Goal: Transaction & Acquisition: Purchase product/service

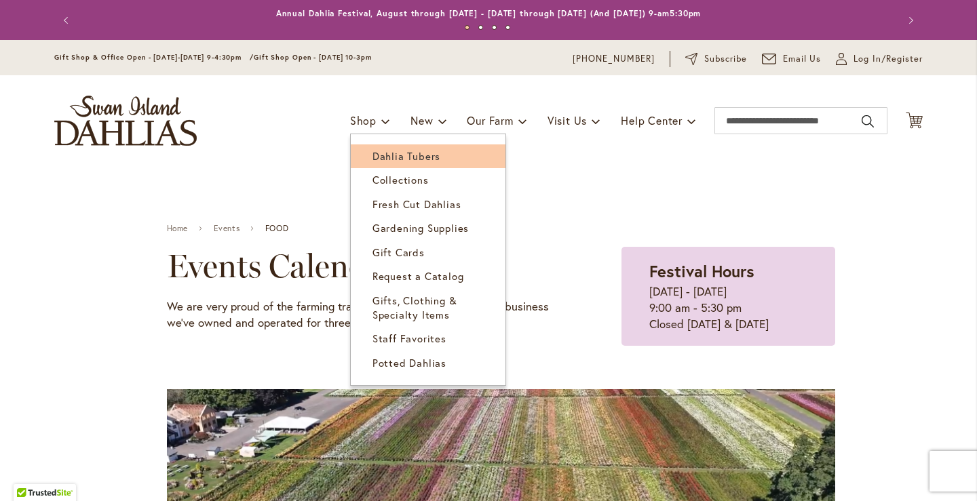
click at [378, 154] on span "Dahlia Tubers" at bounding box center [406, 156] width 68 height 14
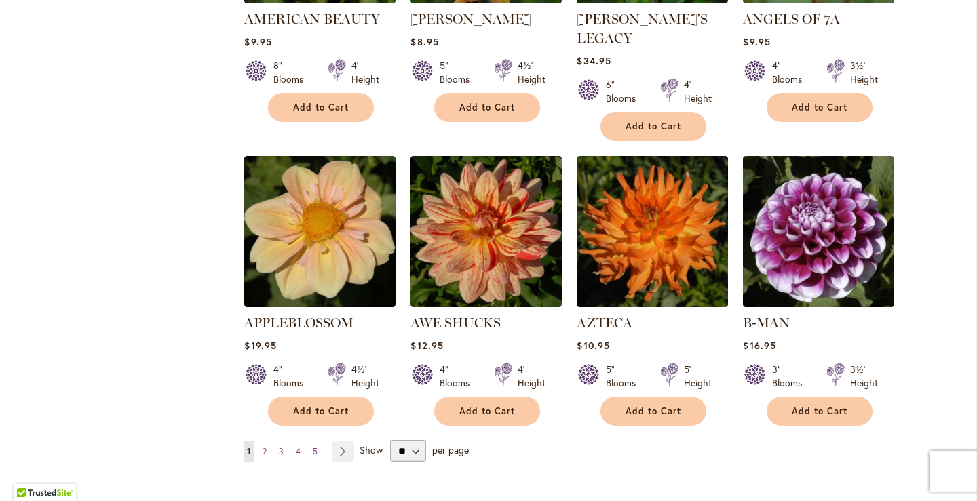
scroll to position [1085, 0]
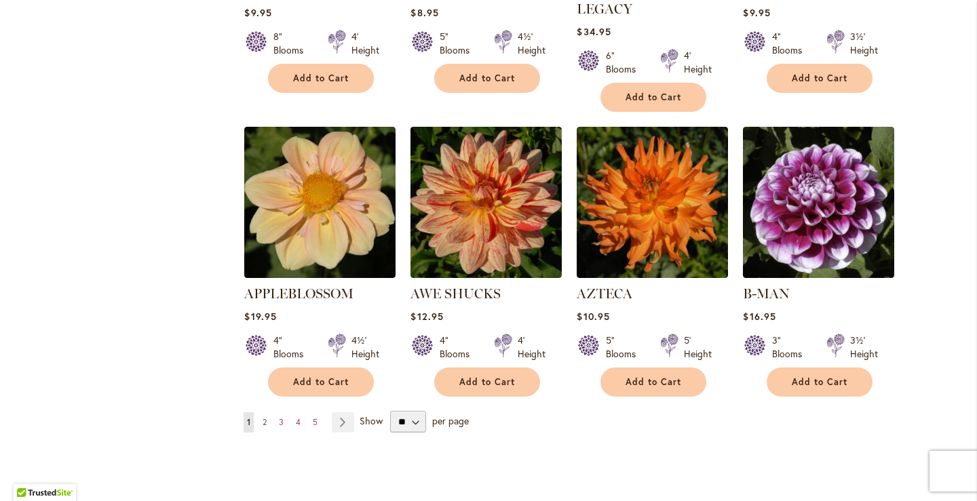
click at [263, 417] on span "2" at bounding box center [265, 422] width 4 height 10
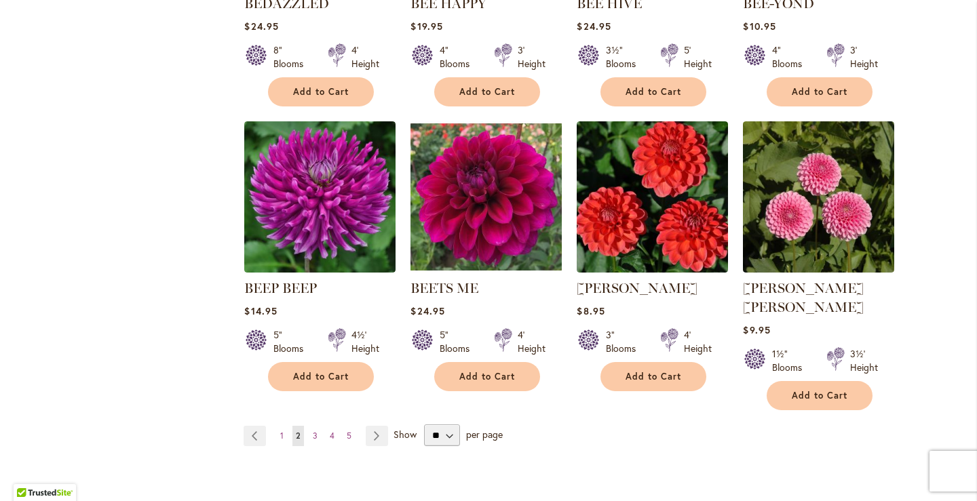
scroll to position [1085, 0]
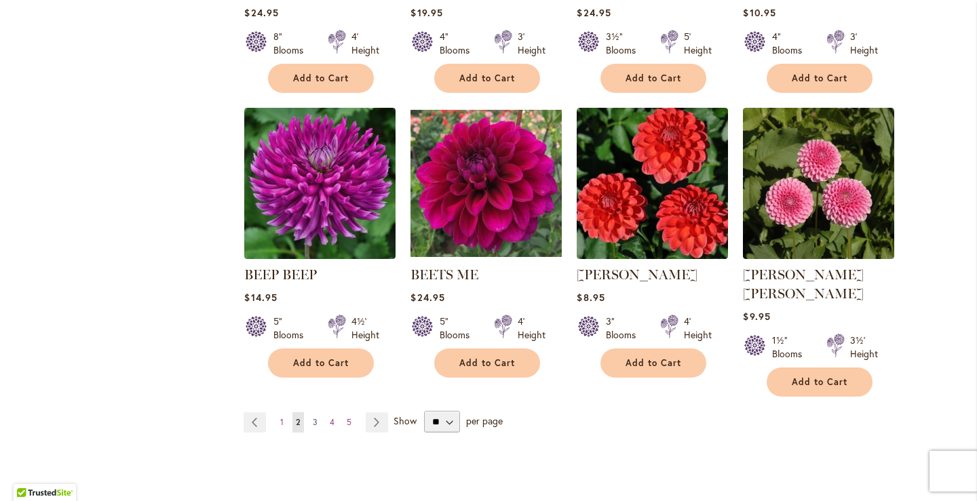
click at [313, 417] on span "3" at bounding box center [315, 422] width 5 height 10
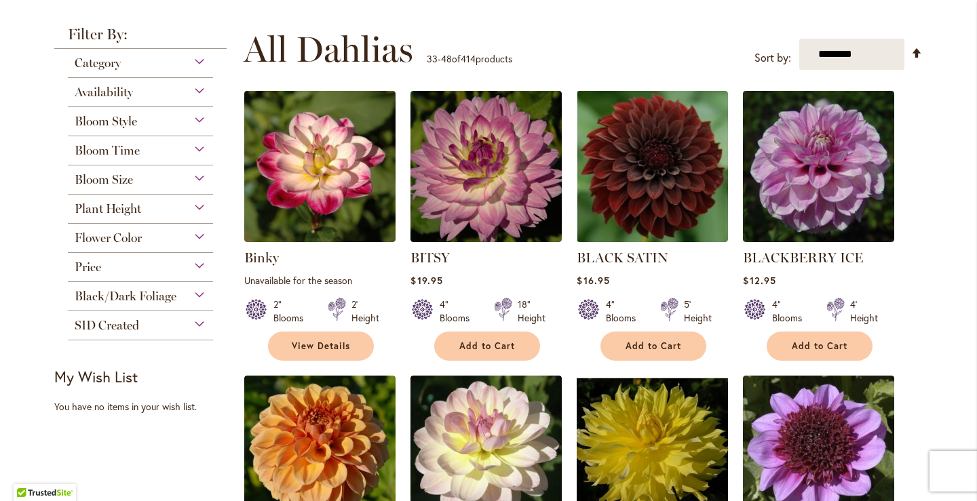
scroll to position [271, 0]
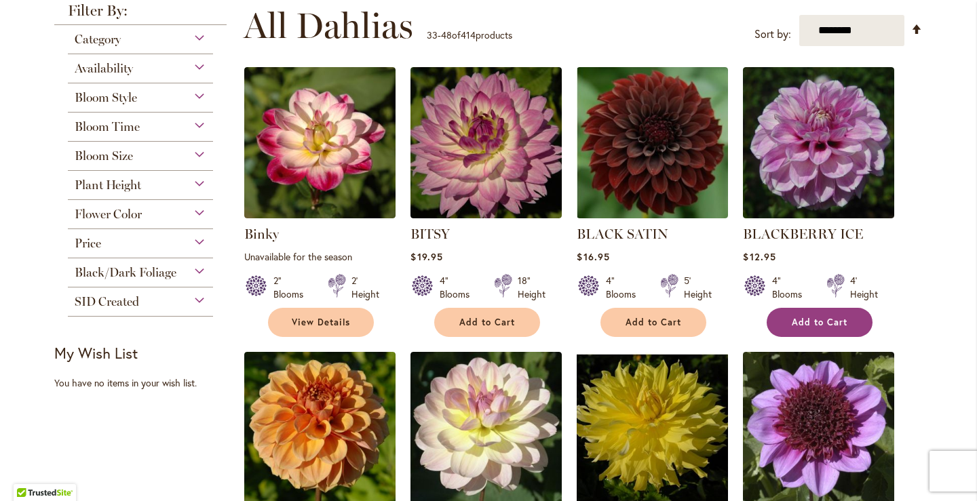
click at [828, 324] on span "Add to Cart" at bounding box center [820, 323] width 56 height 12
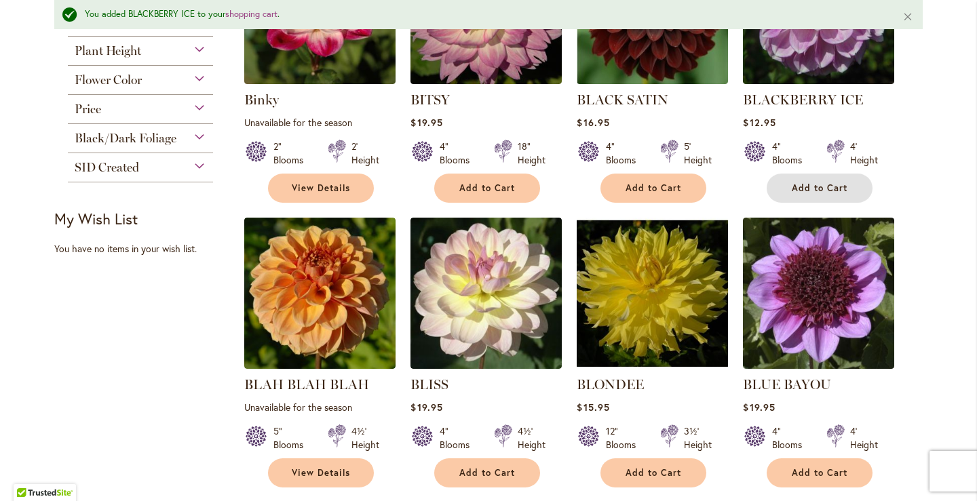
scroll to position [443, 0]
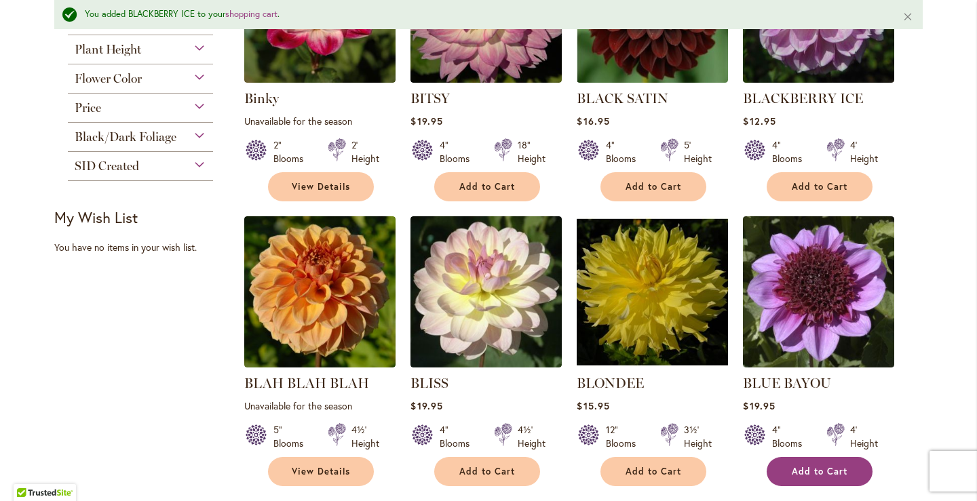
click at [833, 468] on span "Add to Cart" at bounding box center [820, 472] width 56 height 12
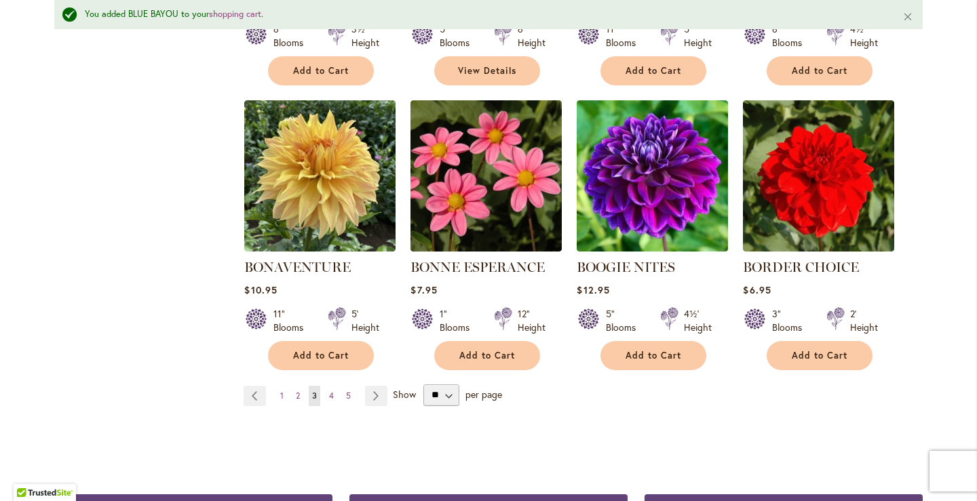
scroll to position [1189, 0]
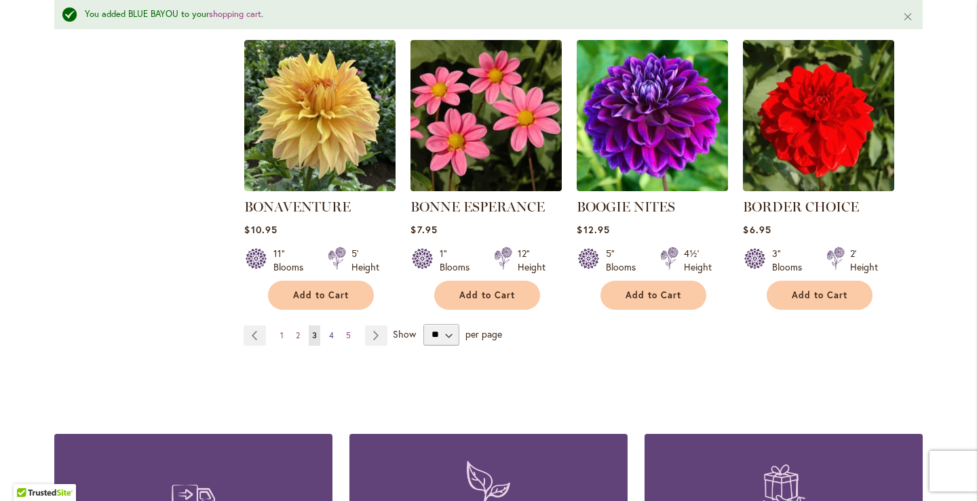
click at [329, 334] on span "4" at bounding box center [331, 335] width 5 height 10
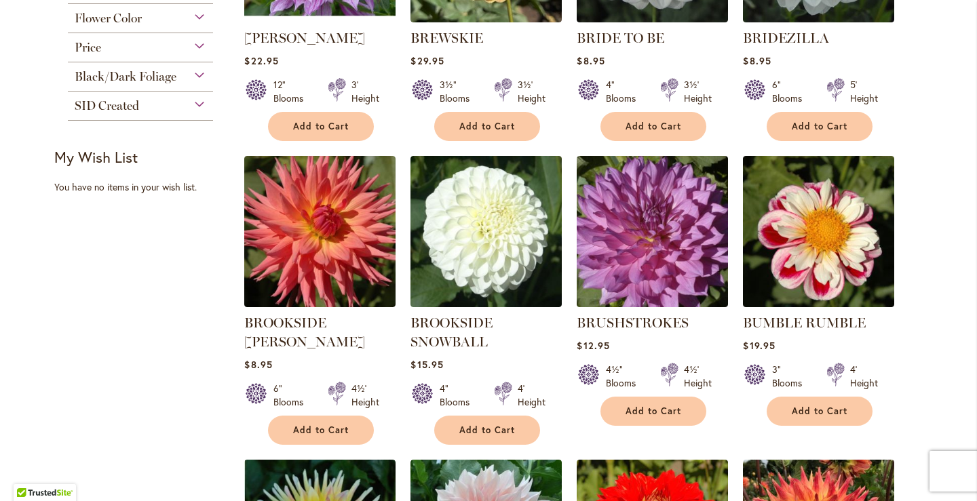
scroll to position [475, 0]
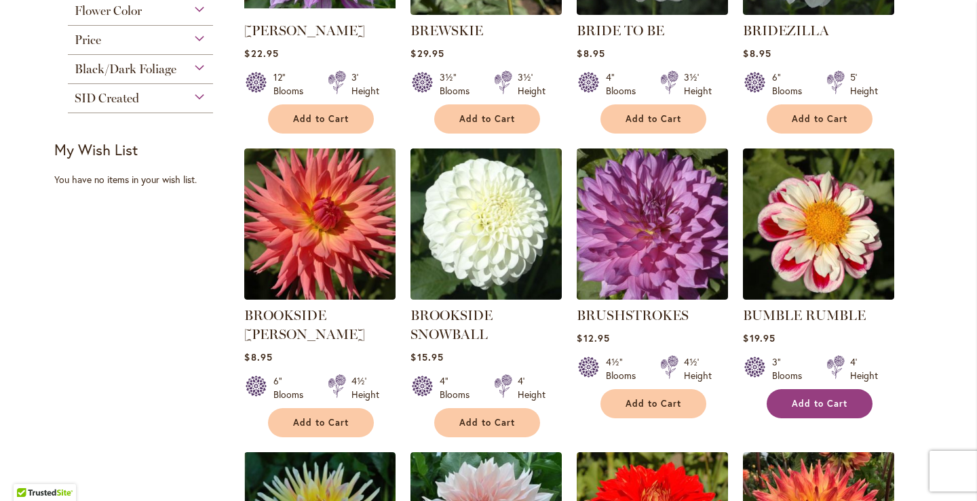
click at [837, 400] on span "Add to Cart" at bounding box center [820, 404] width 56 height 12
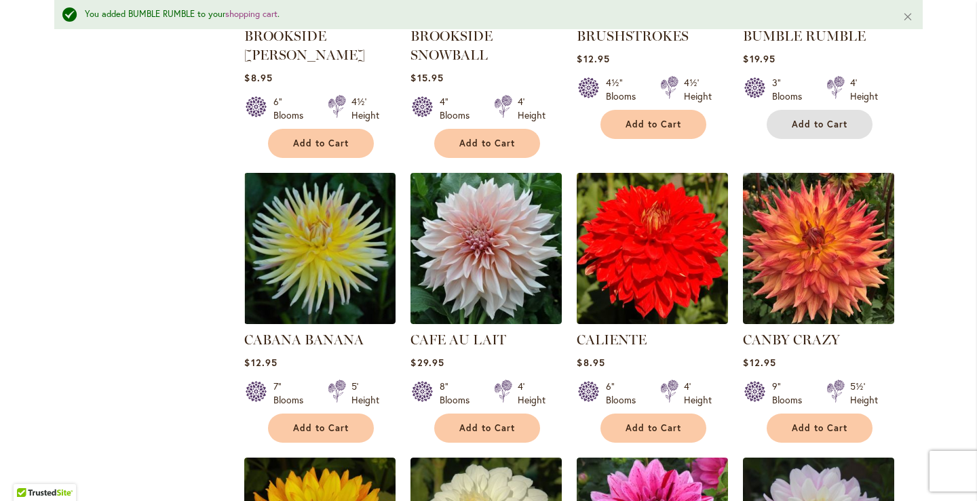
scroll to position [850, 0]
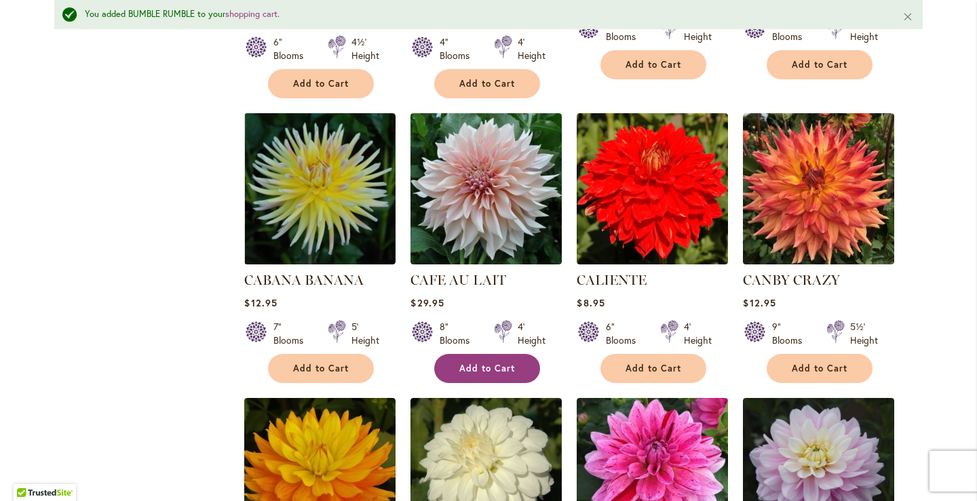
click at [488, 378] on button "Add to Cart" at bounding box center [487, 368] width 106 height 29
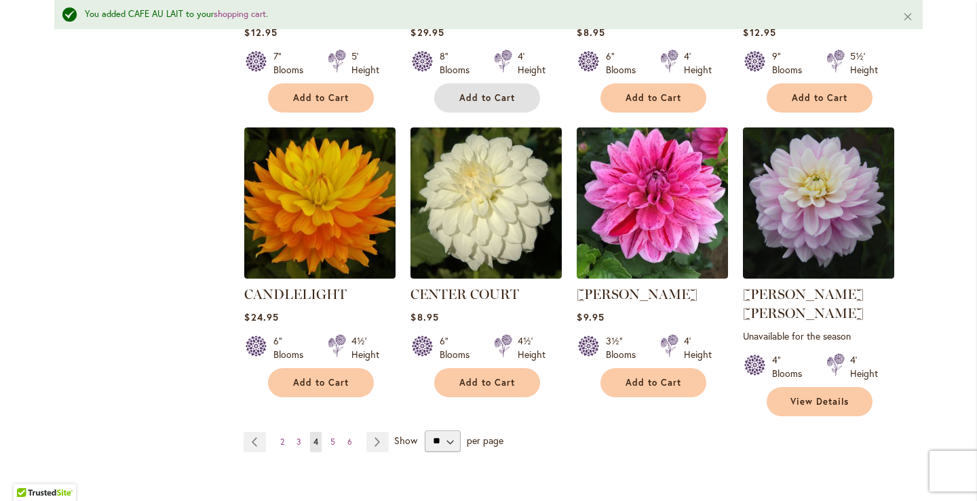
scroll to position [1121, 0]
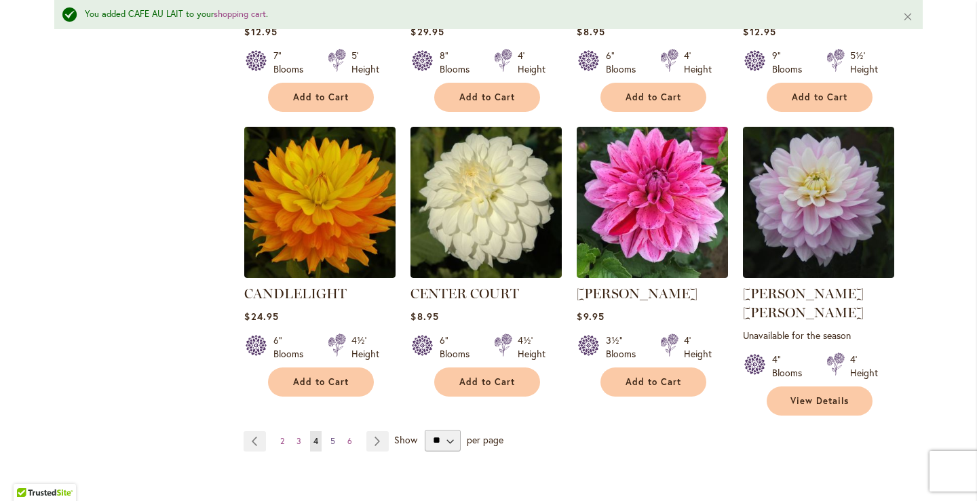
click at [327, 431] on link "Page 5" at bounding box center [333, 441] width 12 height 20
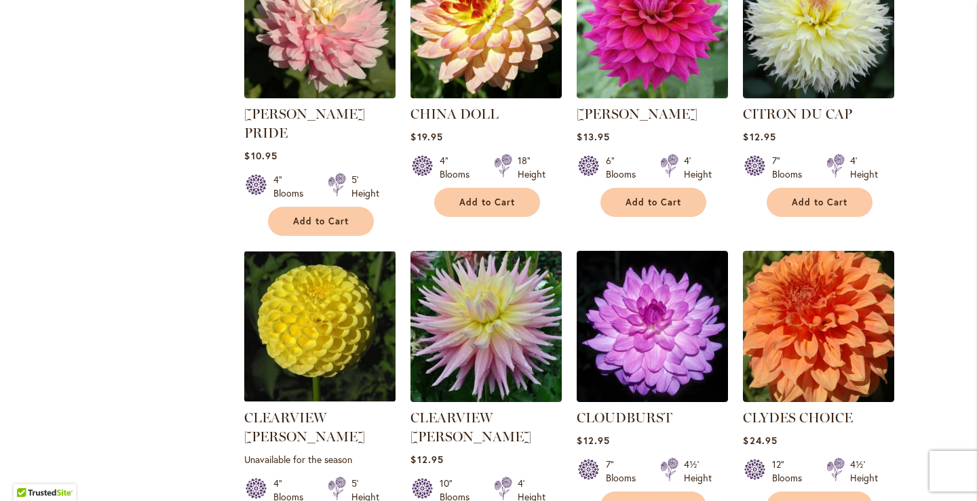
scroll to position [1085, 0]
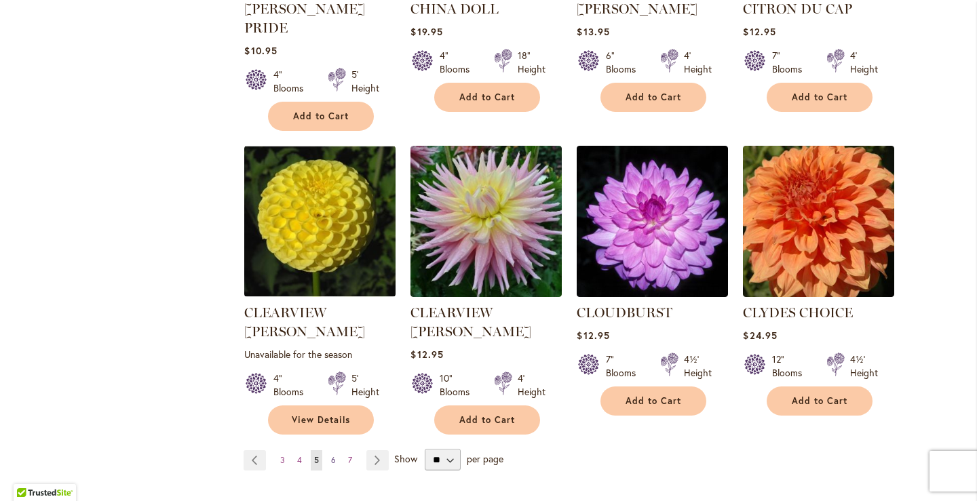
click at [331, 455] on span "6" at bounding box center [333, 460] width 5 height 10
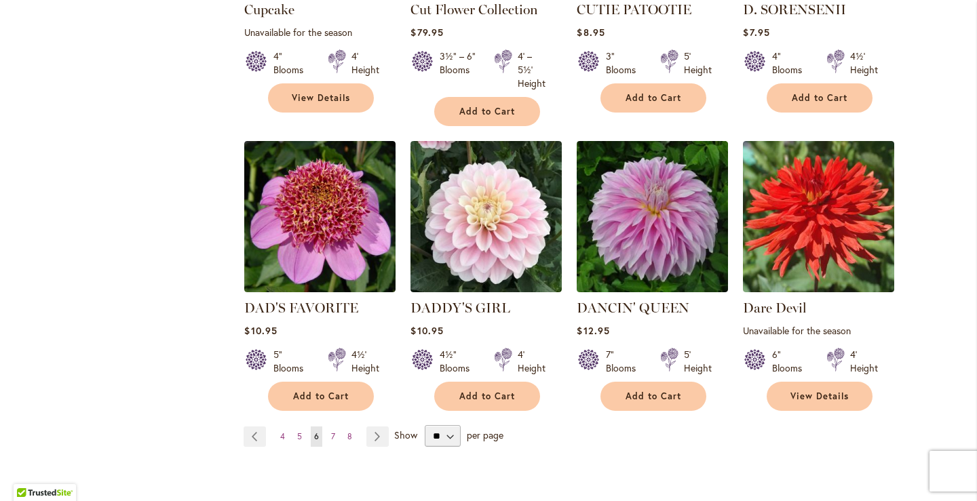
scroll to position [1085, 0]
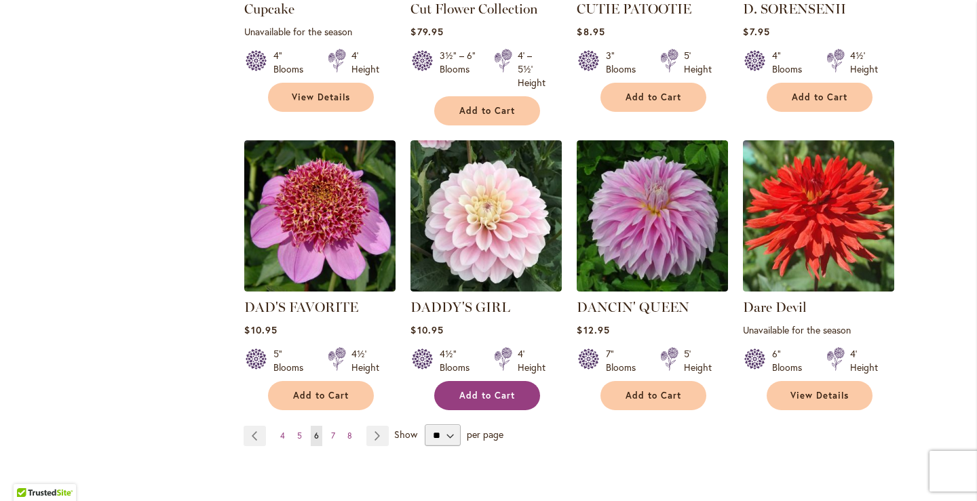
click at [480, 397] on span "Add to Cart" at bounding box center [487, 396] width 56 height 12
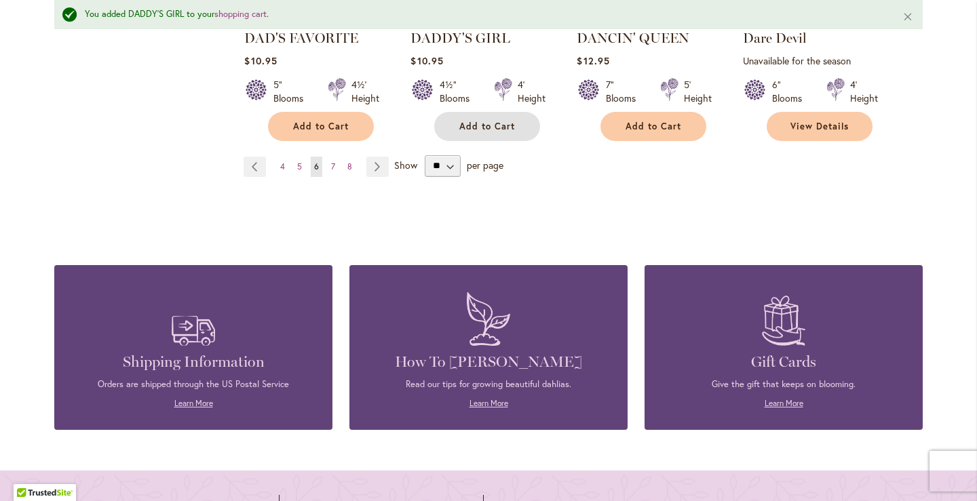
scroll to position [1393, 0]
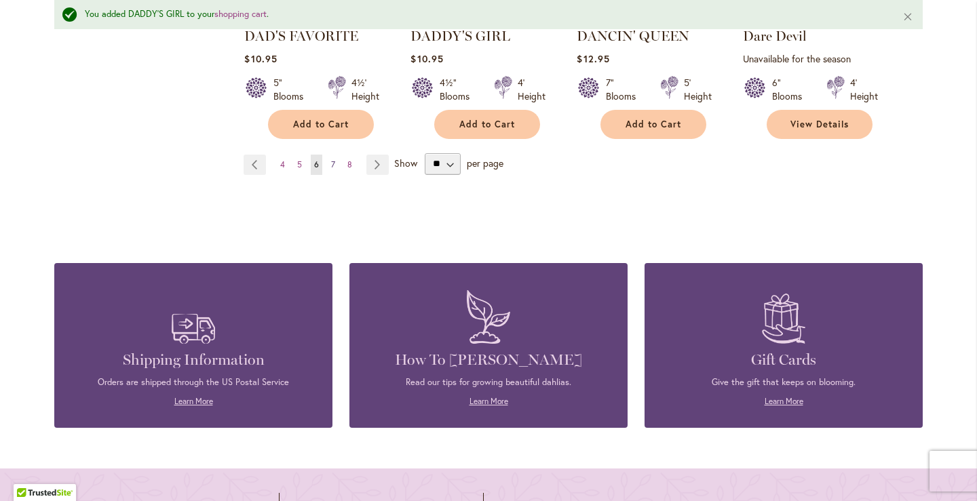
click at [331, 163] on span "7" at bounding box center [333, 164] width 4 height 10
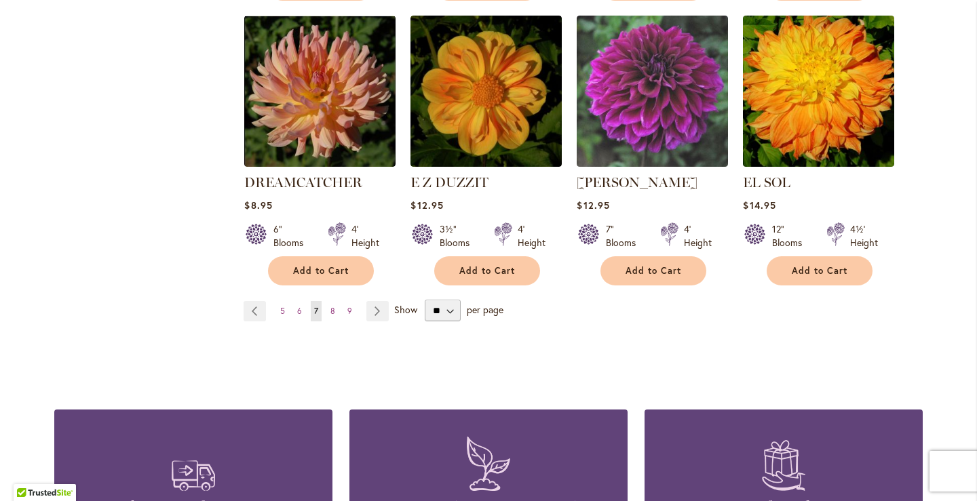
scroll to position [1221, 0]
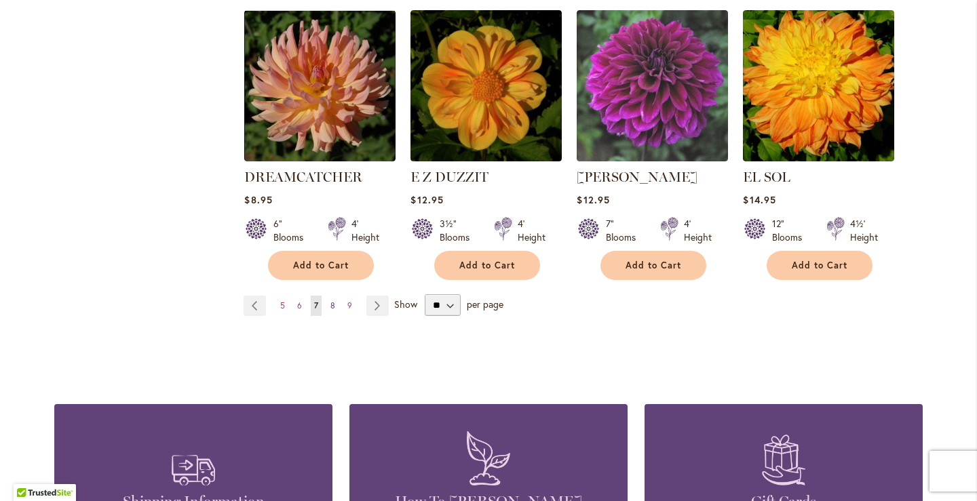
click at [330, 300] on span "8" at bounding box center [332, 305] width 5 height 10
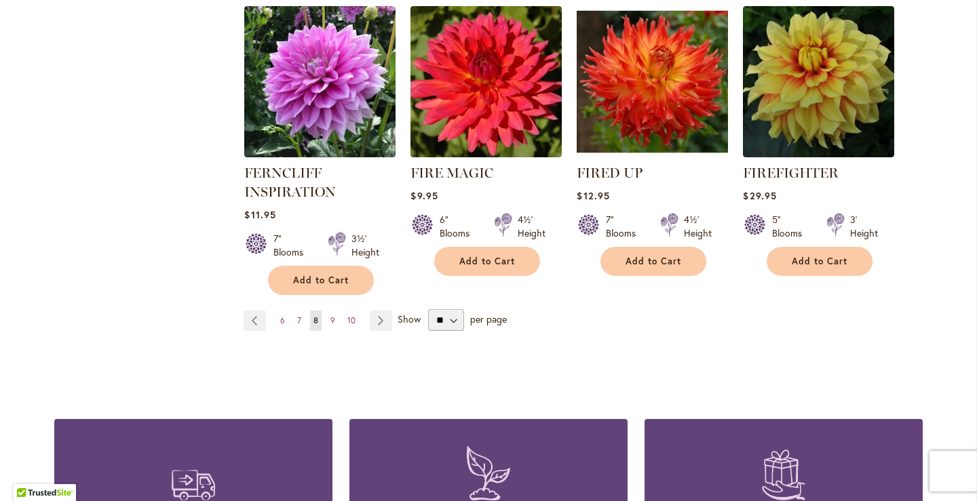
scroll to position [1221, 0]
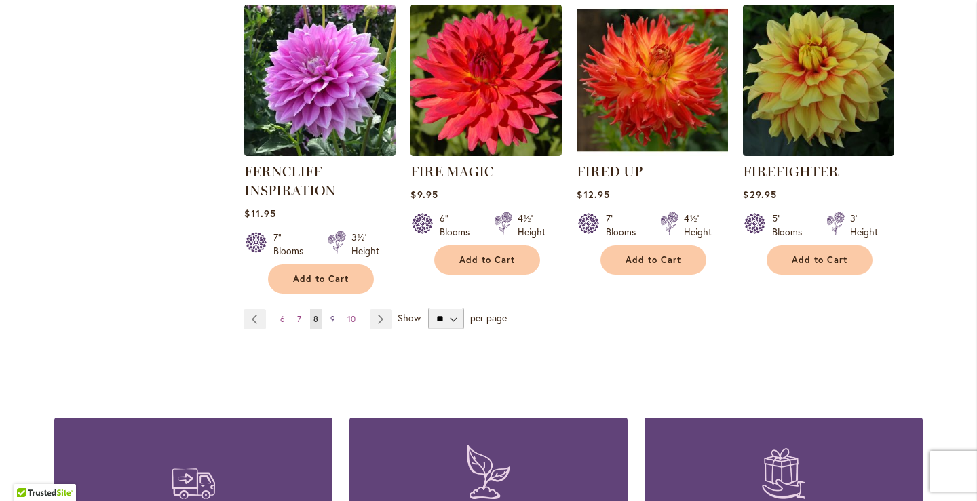
click at [330, 319] on span "9" at bounding box center [332, 319] width 5 height 10
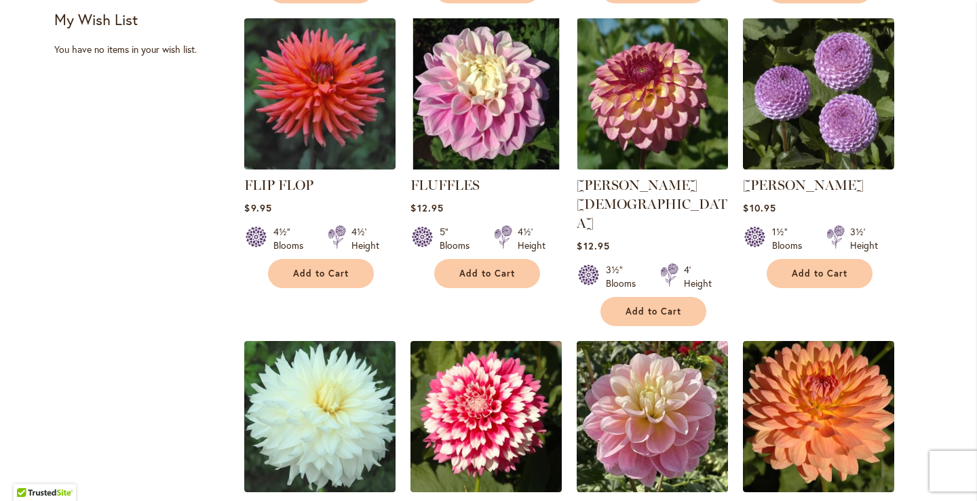
scroll to position [610, 0]
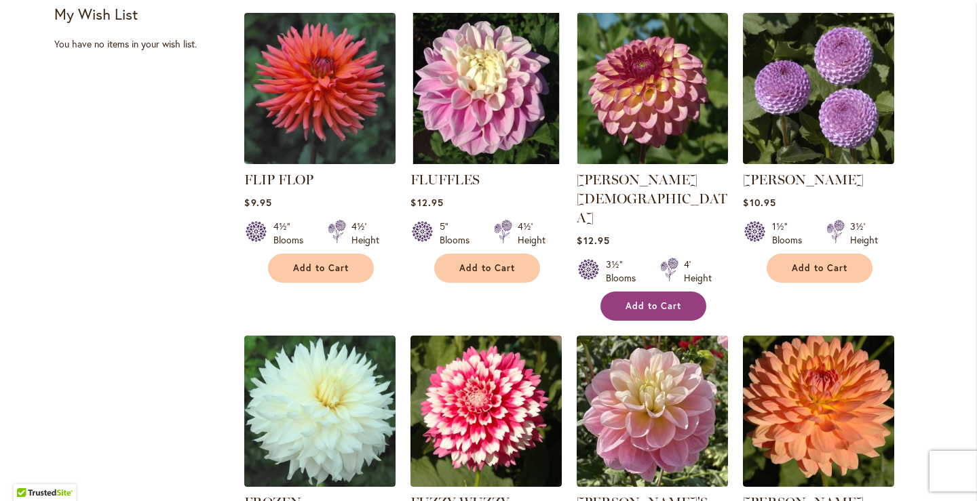
click at [637, 292] on button "Add to Cart" at bounding box center [653, 306] width 106 height 29
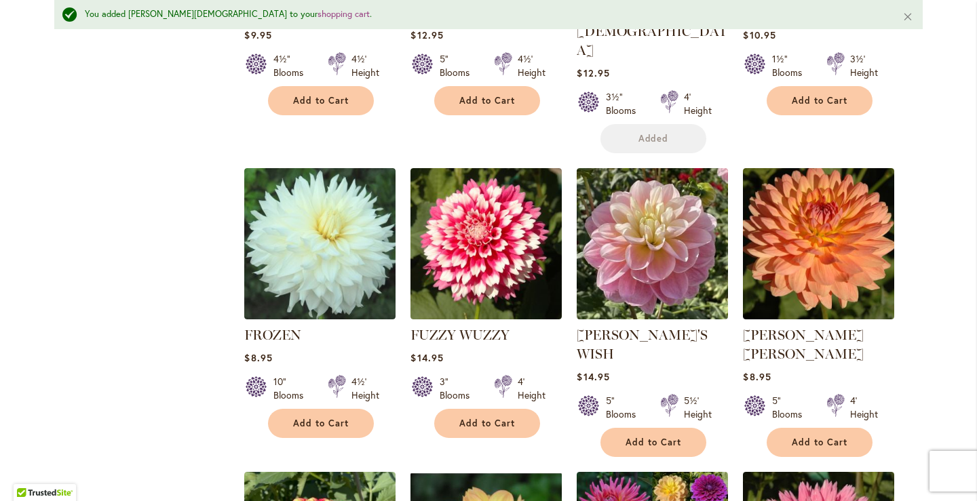
scroll to position [850, 0]
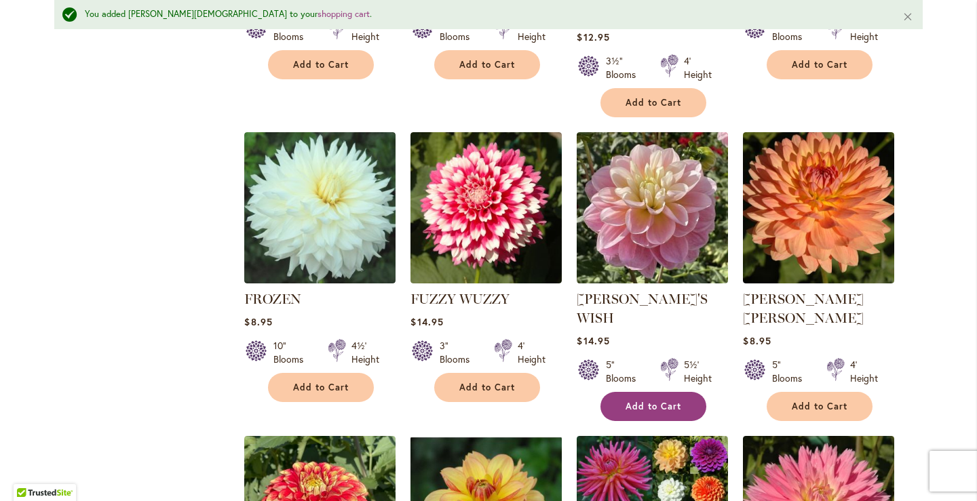
click at [642, 401] on span "Add to Cart" at bounding box center [653, 407] width 56 height 12
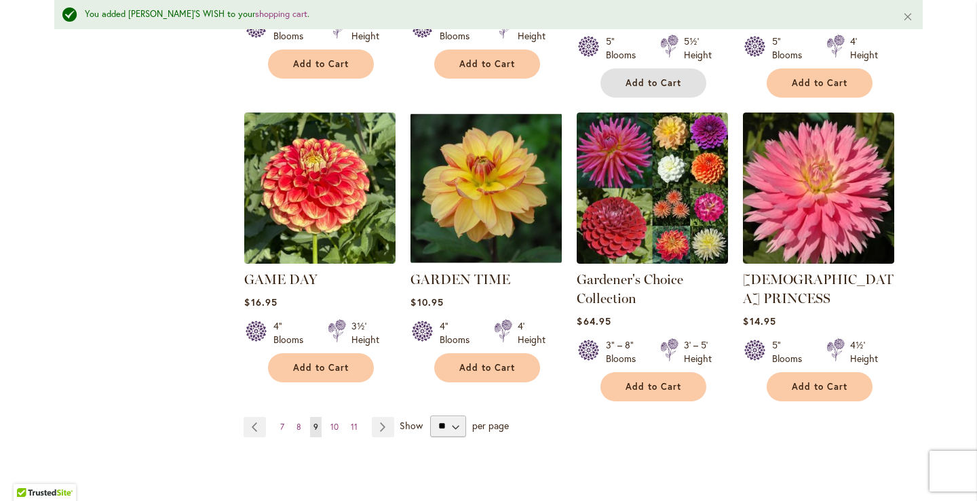
scroll to position [1189, 0]
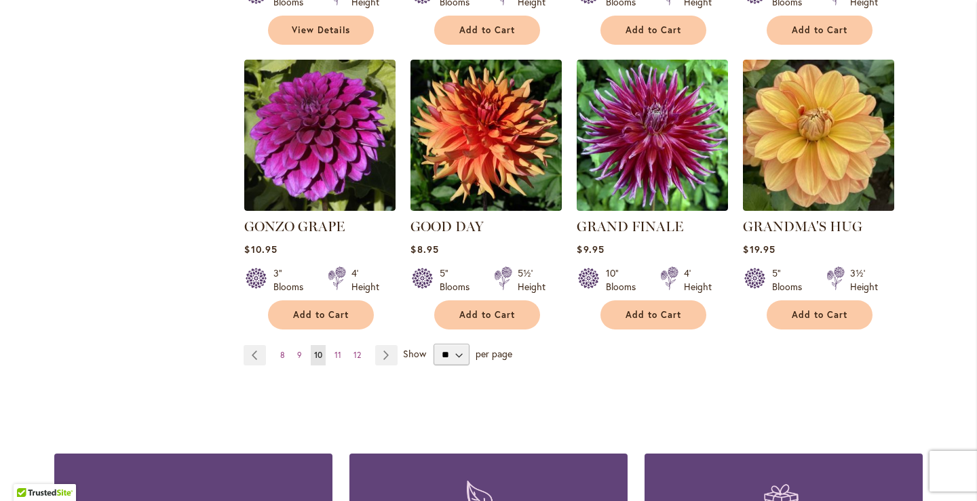
scroll to position [1153, 0]
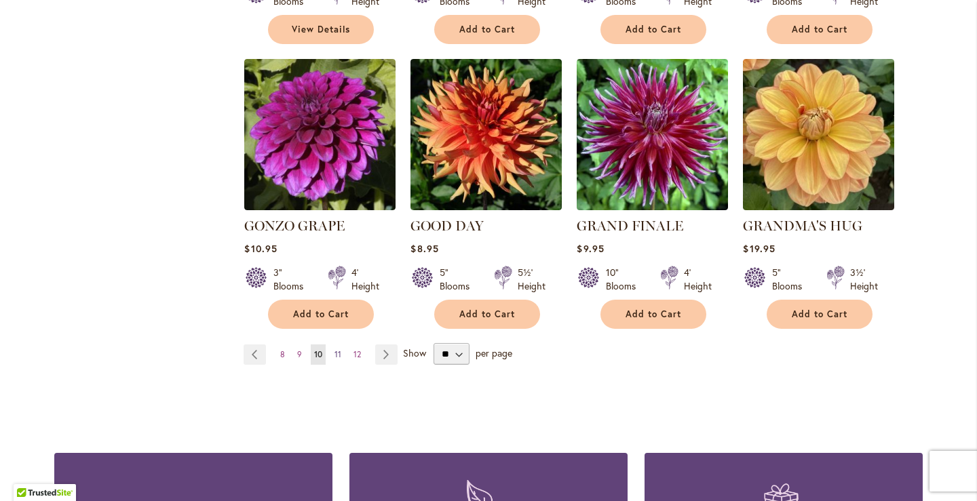
click at [337, 345] on link "Page 11" at bounding box center [338, 355] width 14 height 20
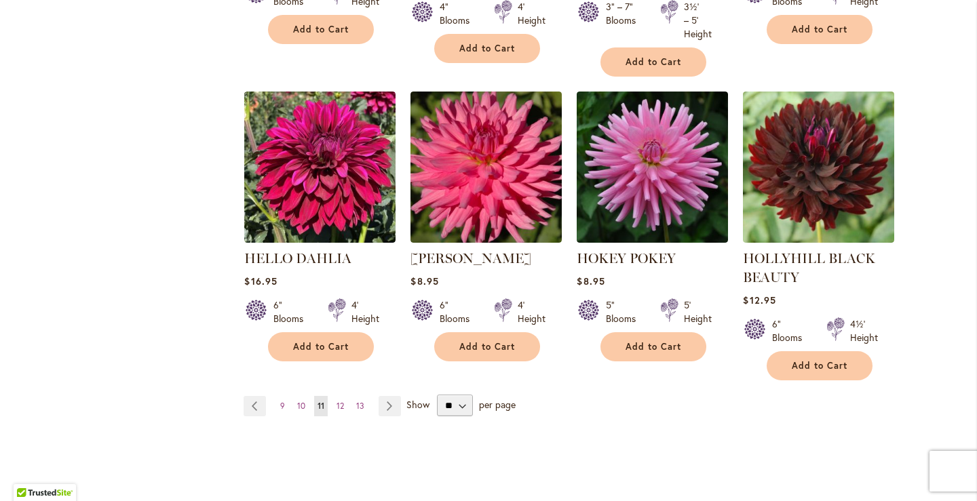
scroll to position [1221, 0]
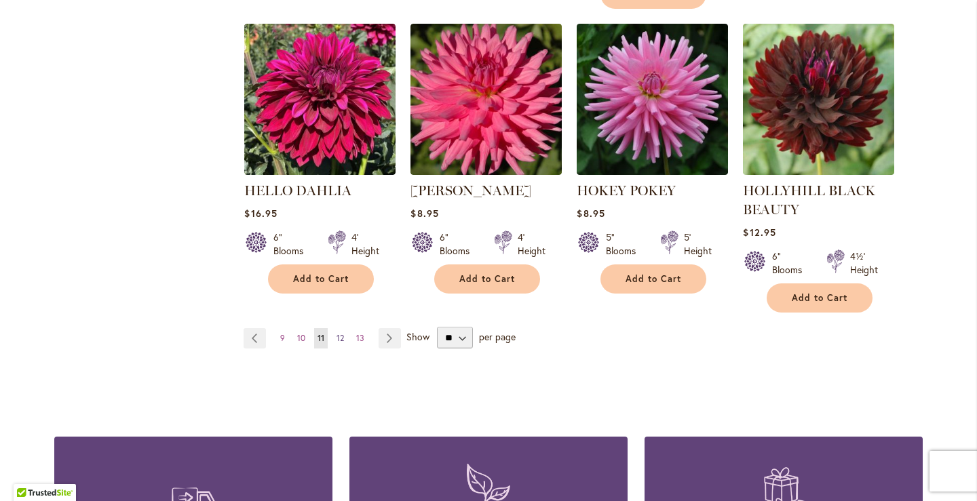
click at [338, 339] on span "12" at bounding box center [339, 338] width 7 height 10
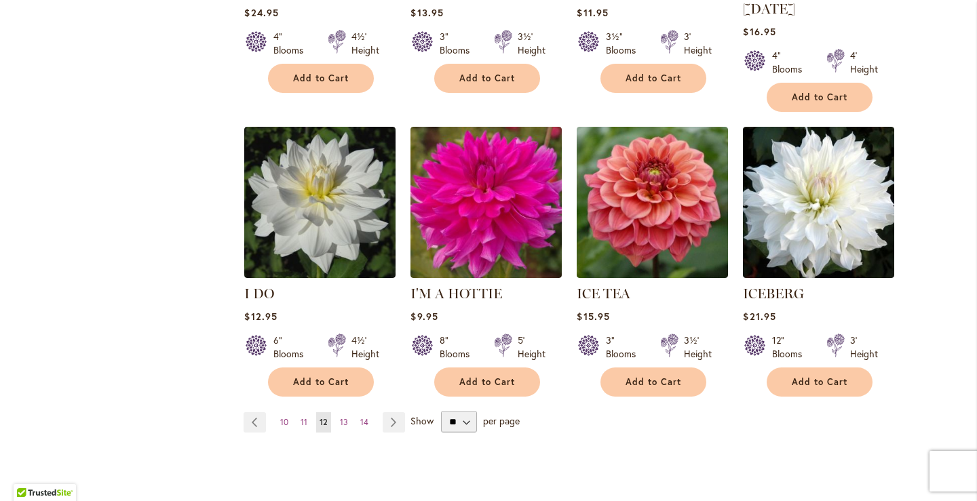
scroll to position [1153, 0]
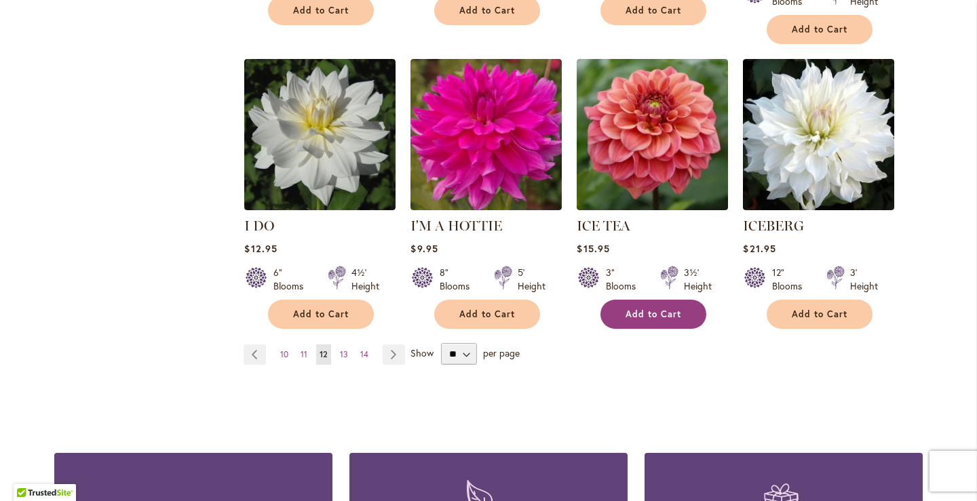
click at [650, 309] on span "Add to Cart" at bounding box center [653, 315] width 56 height 12
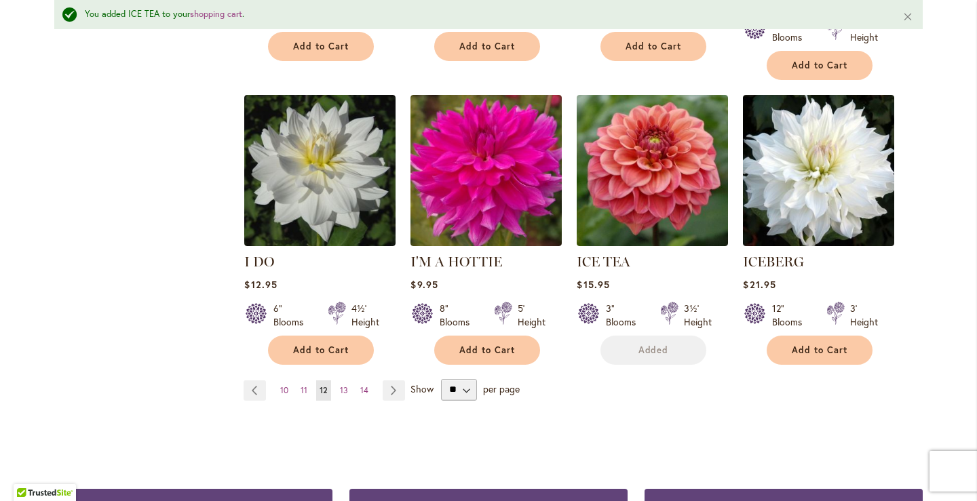
scroll to position [1189, 0]
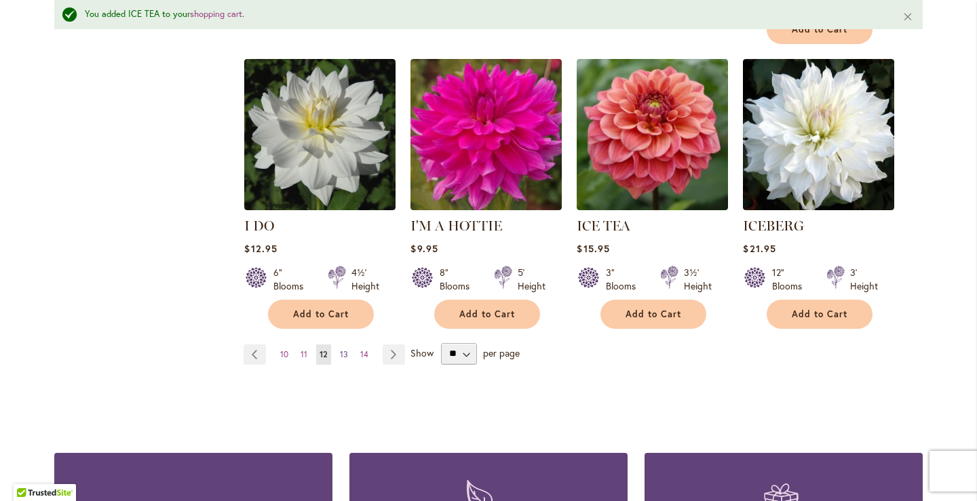
click at [341, 349] on span "13" at bounding box center [344, 354] width 8 height 10
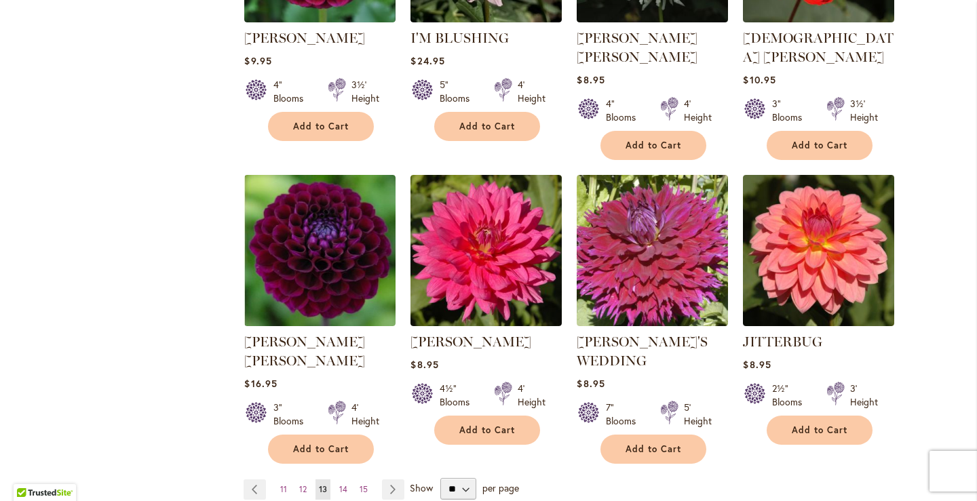
scroll to position [1153, 0]
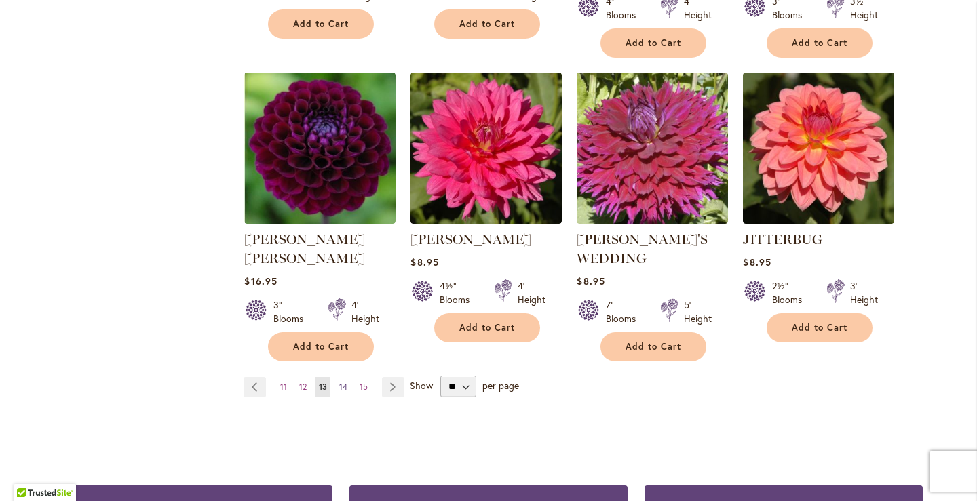
click at [339, 382] on span "14" at bounding box center [343, 387] width 8 height 10
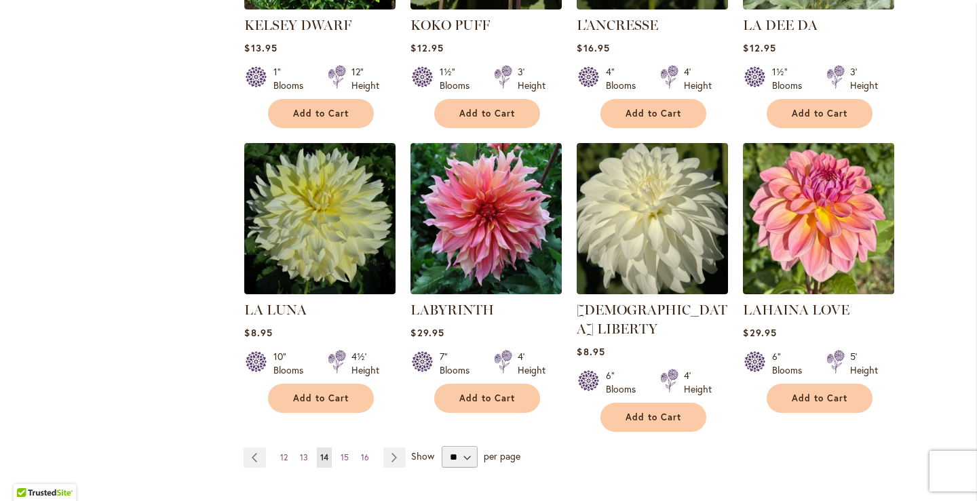
scroll to position [1085, 0]
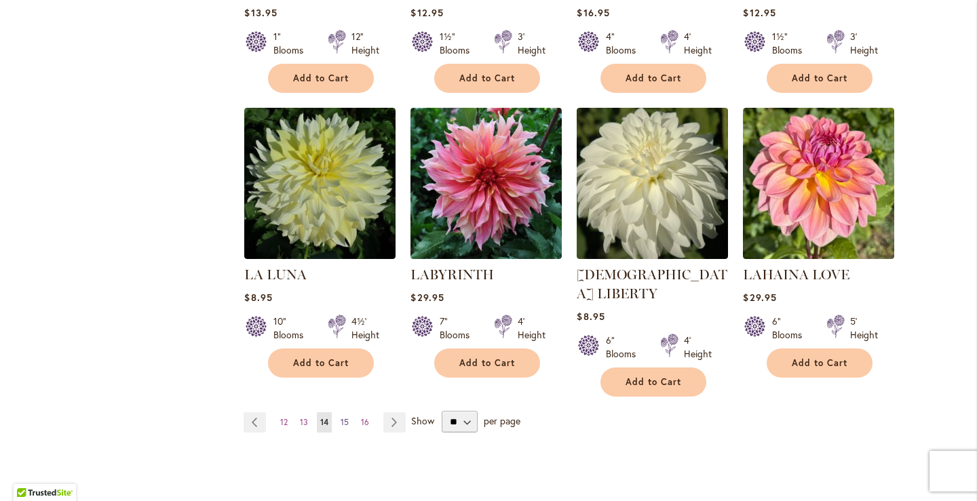
click at [341, 417] on span "15" at bounding box center [345, 422] width 8 height 10
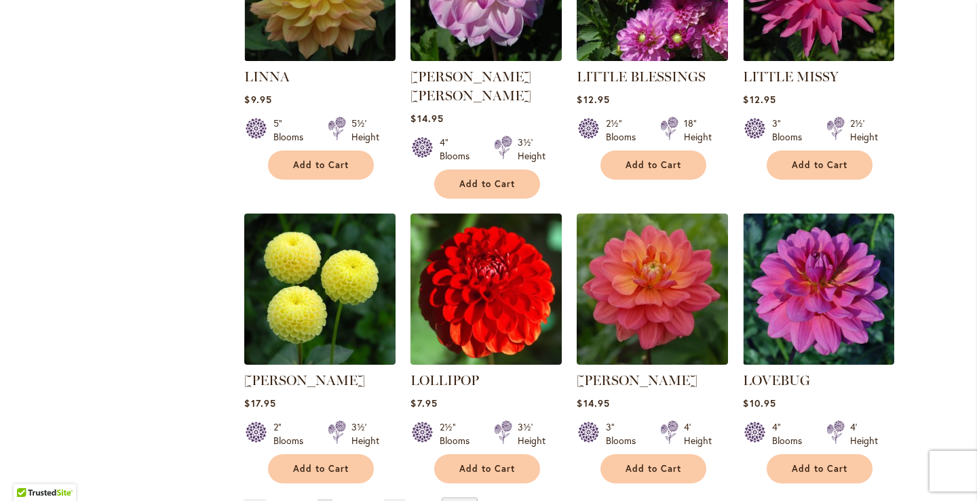
scroll to position [1085, 0]
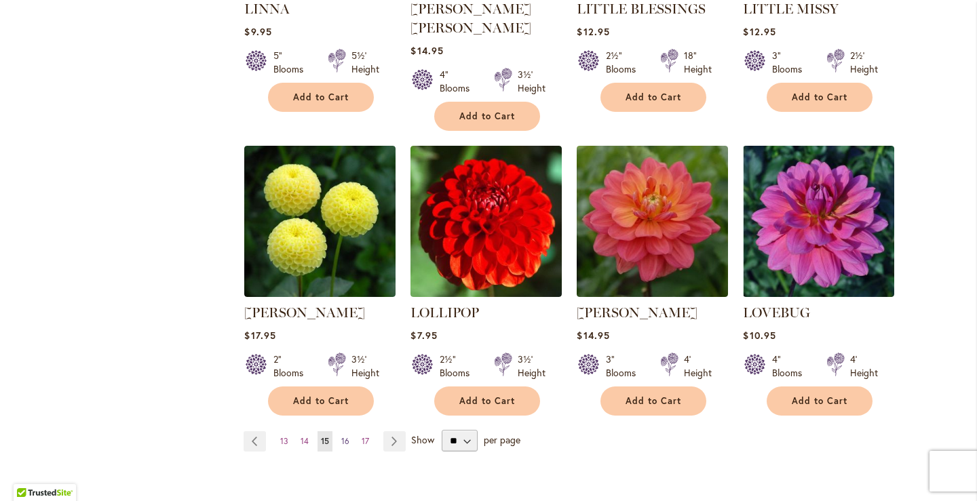
click at [341, 436] on span "16" at bounding box center [345, 441] width 8 height 10
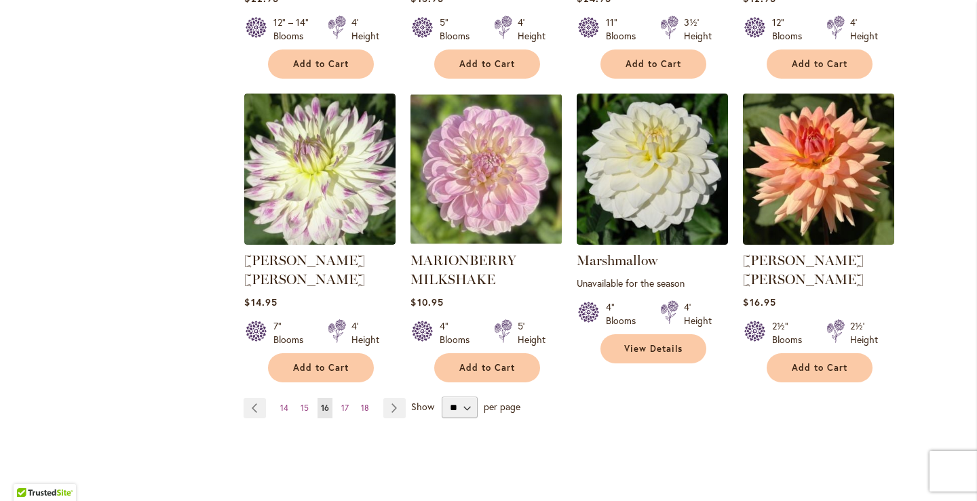
scroll to position [1153, 0]
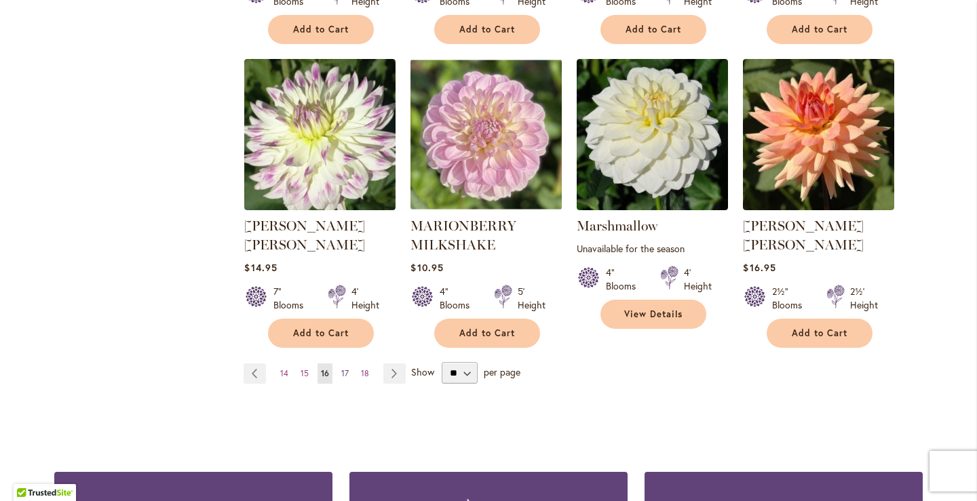
click at [341, 368] on span "17" at bounding box center [344, 373] width 7 height 10
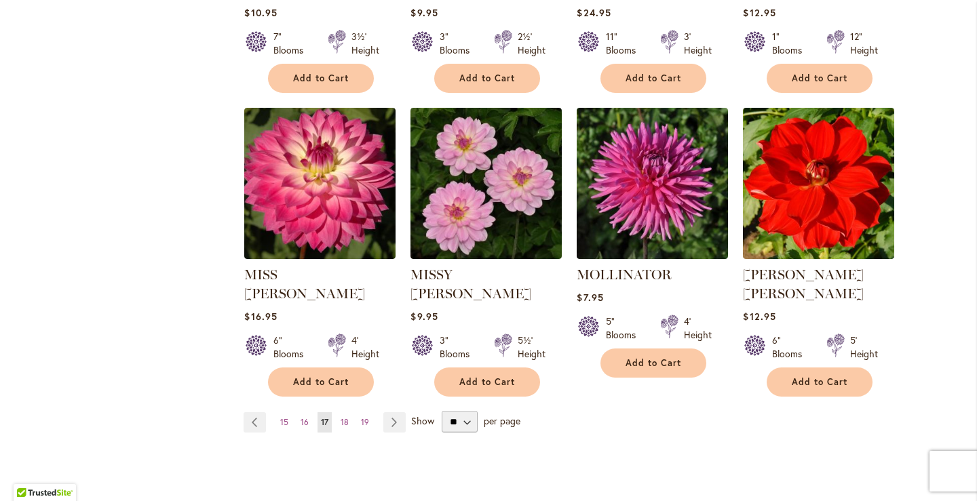
scroll to position [1153, 0]
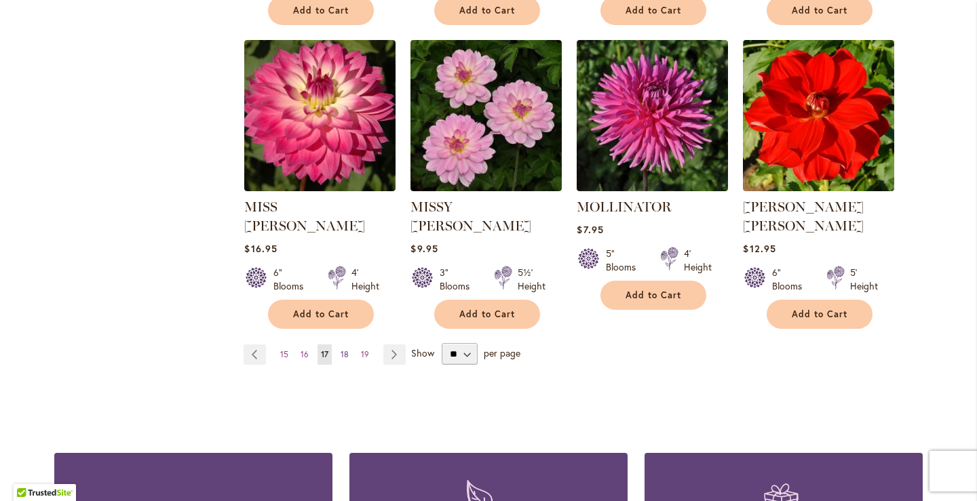
click at [341, 349] on span "18" at bounding box center [345, 354] width 8 height 10
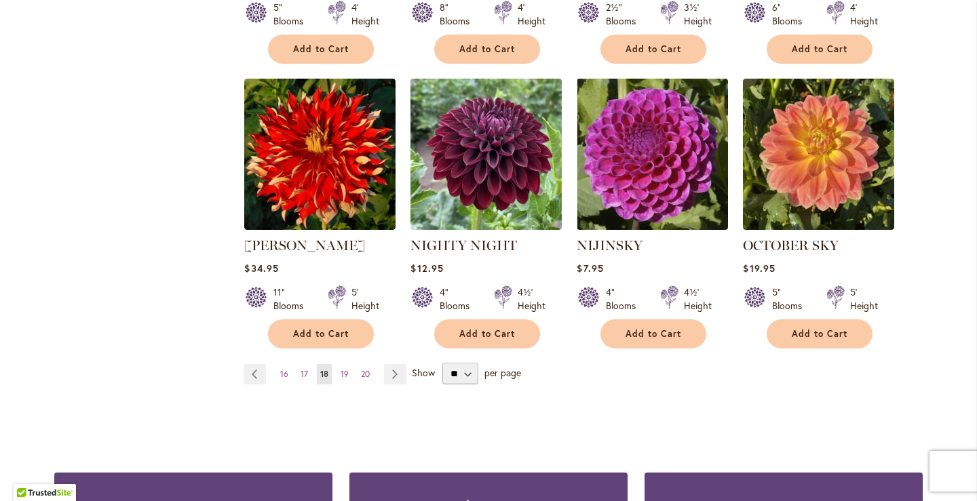
scroll to position [1153, 0]
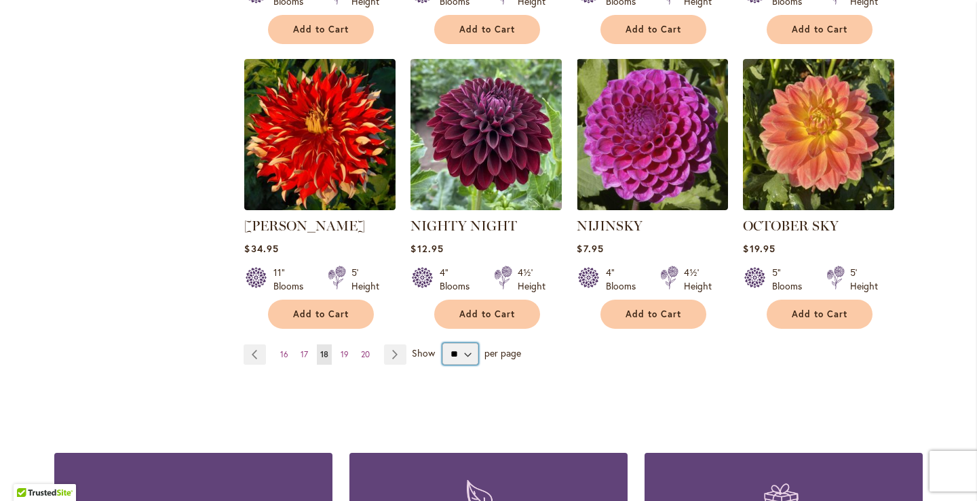
click at [462, 343] on select "** ** ** **" at bounding box center [460, 354] width 36 height 22
select select "**"
click at [442, 343] on select "** ** ** **" at bounding box center [460, 354] width 36 height 22
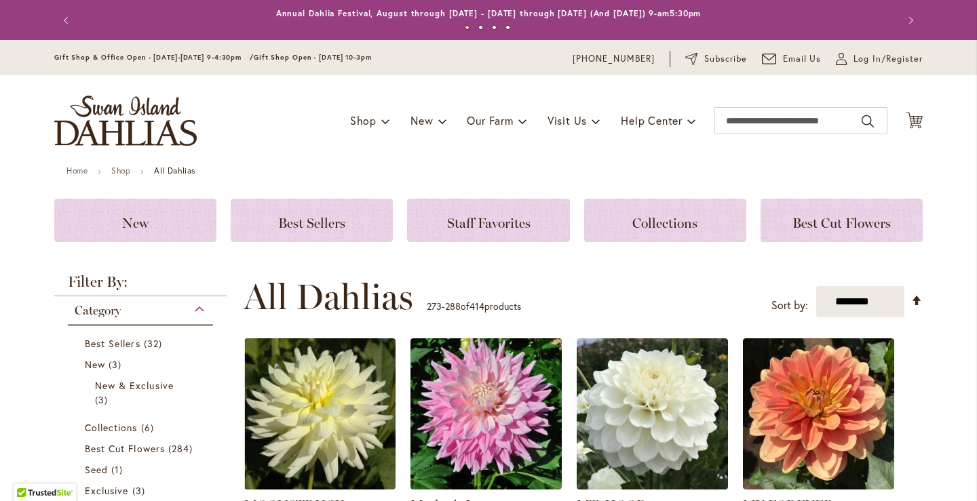
select select "**"
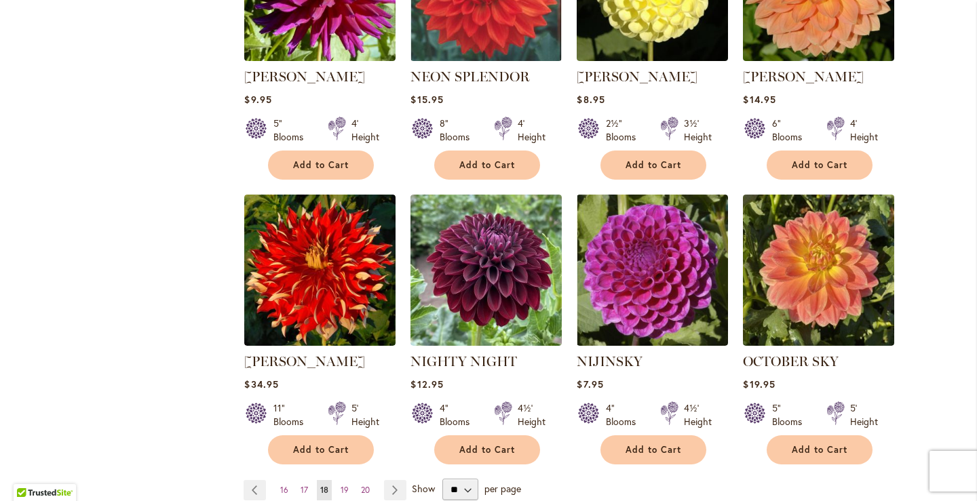
scroll to position [1357, 0]
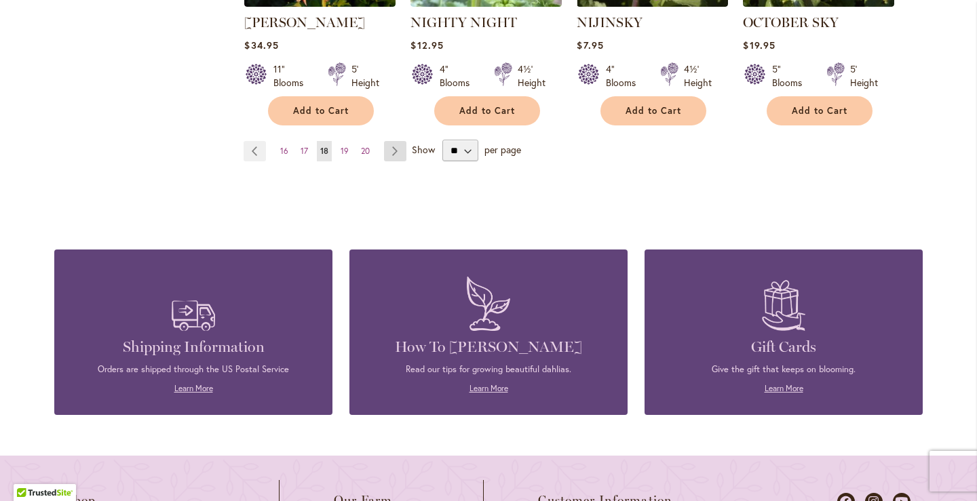
click at [391, 141] on link "Page Next" at bounding box center [395, 151] width 22 height 20
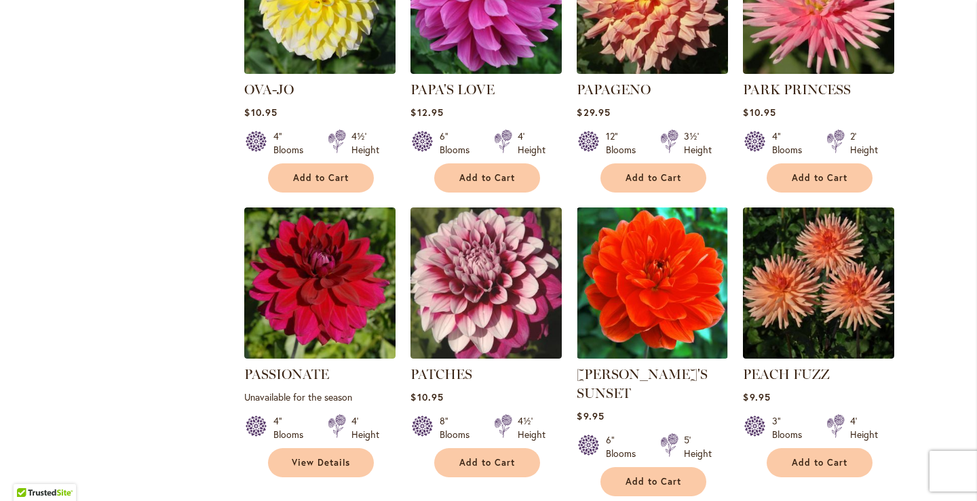
scroll to position [1017, 0]
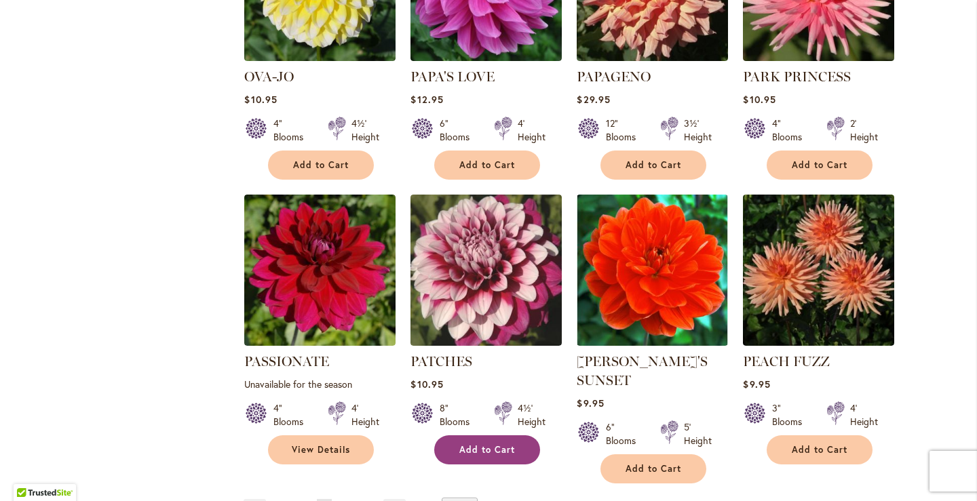
click at [508, 444] on span "Add to Cart" at bounding box center [487, 450] width 56 height 12
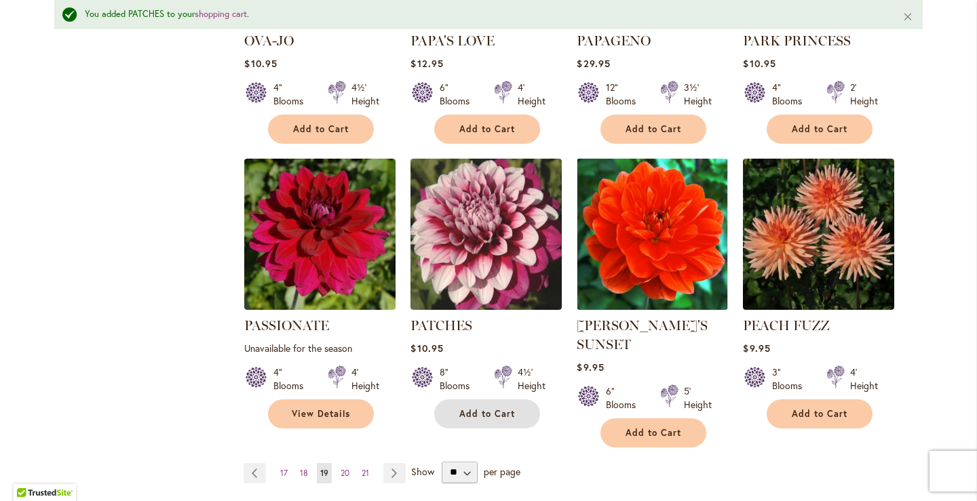
scroll to position [1121, 0]
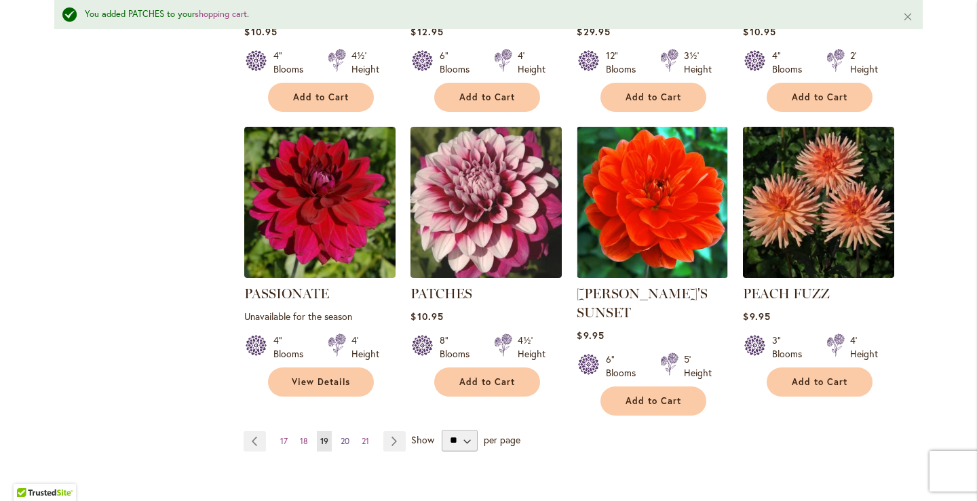
click at [341, 436] on span "20" at bounding box center [345, 441] width 9 height 10
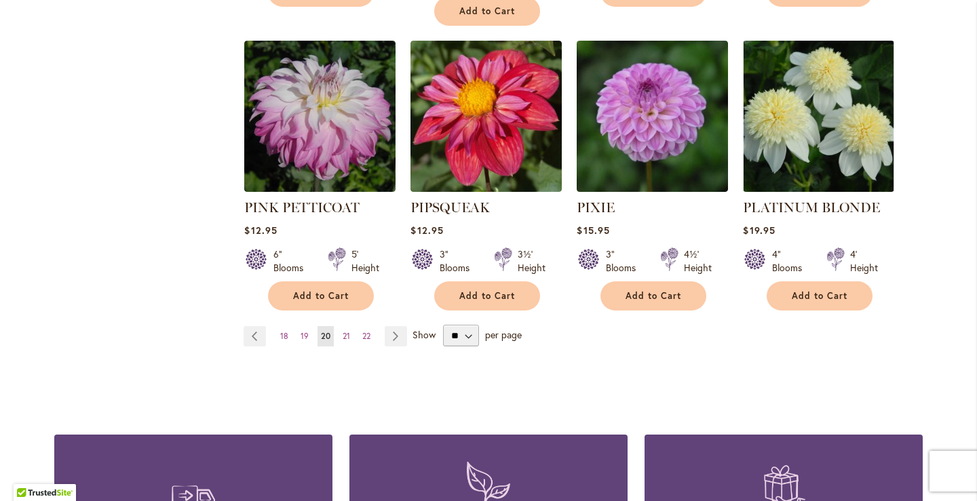
scroll to position [1221, 0]
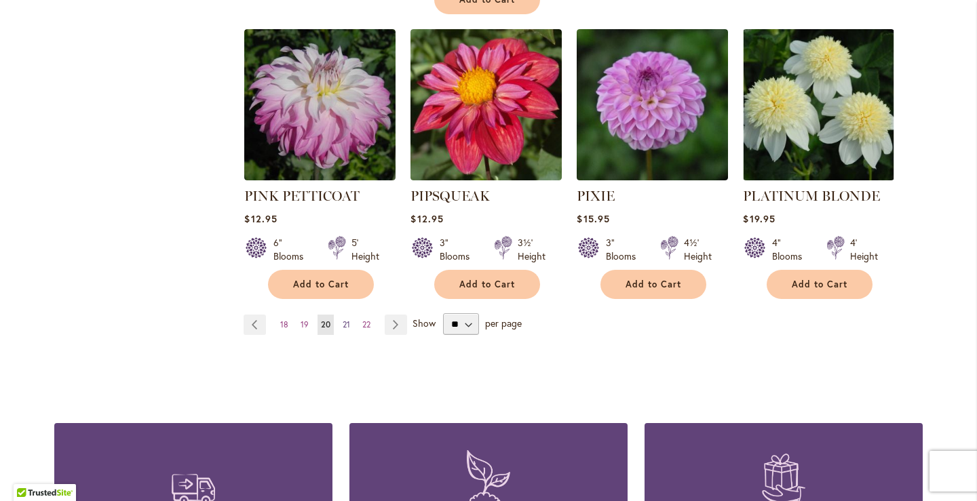
click at [343, 319] on span "21" at bounding box center [346, 324] width 7 height 10
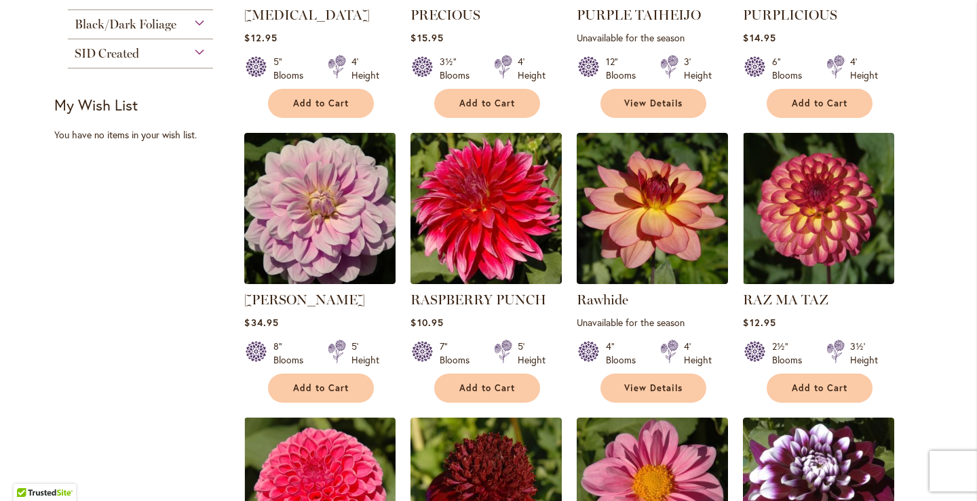
scroll to position [814, 0]
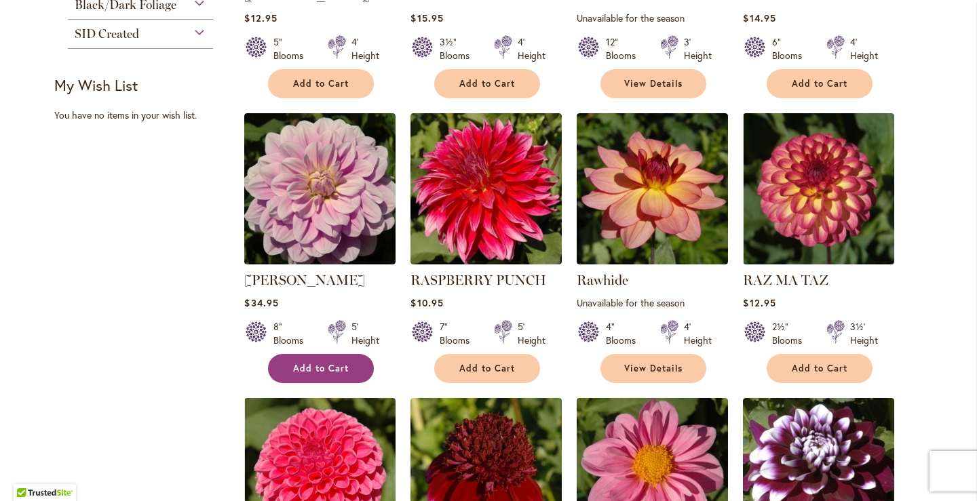
click at [326, 371] on span "Add to Cart" at bounding box center [321, 369] width 56 height 12
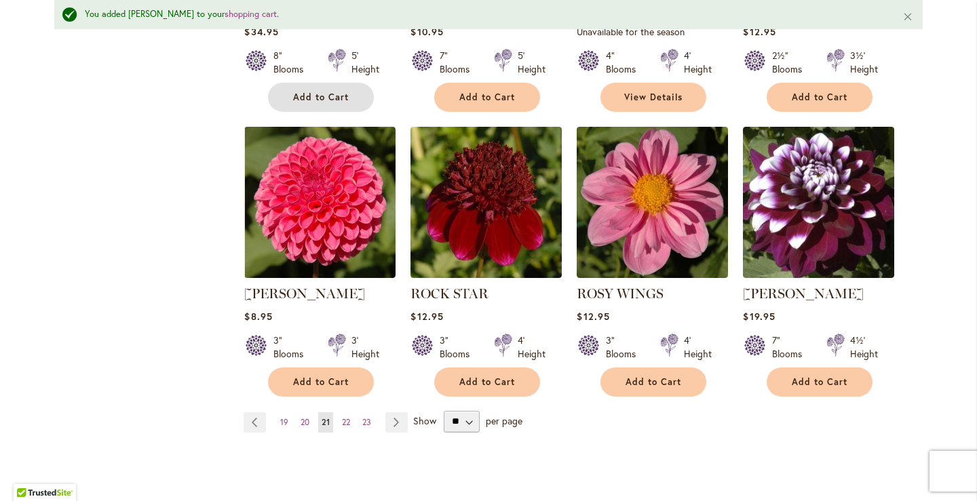
scroll to position [1189, 0]
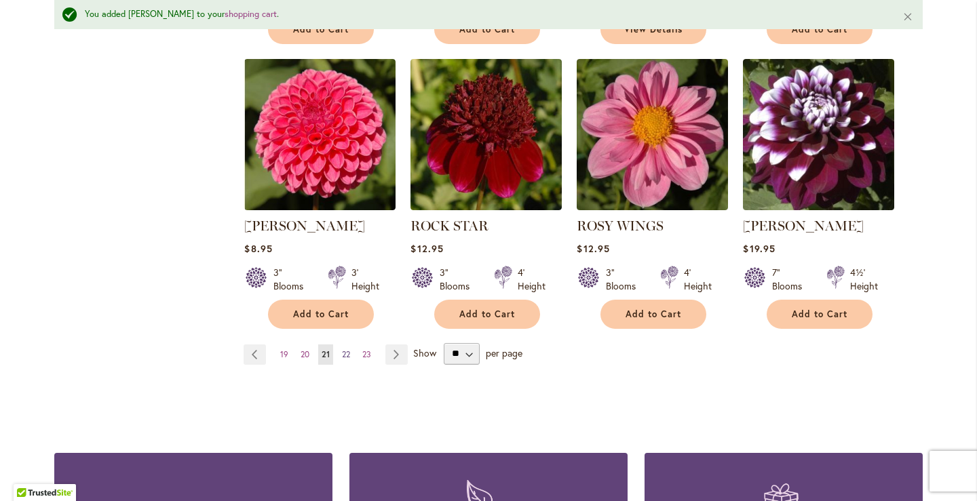
click at [342, 356] on span "22" at bounding box center [346, 354] width 8 height 10
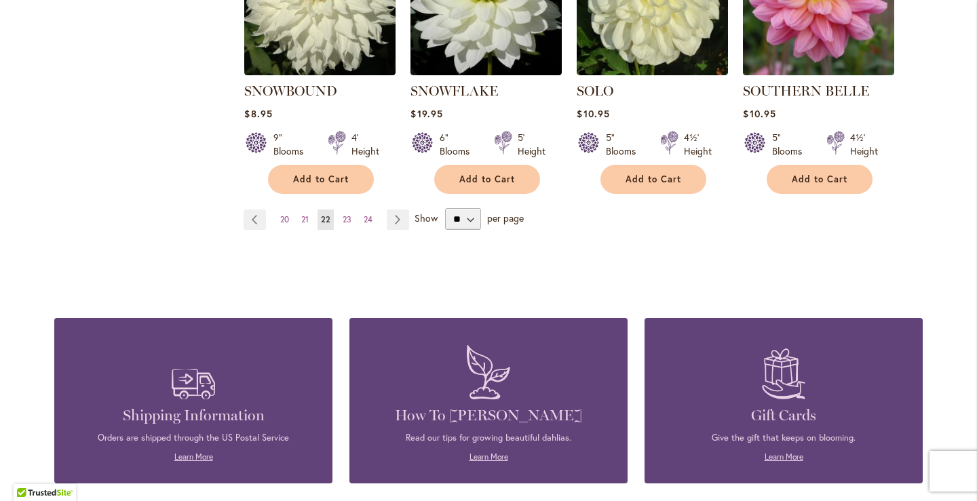
scroll to position [1289, 0]
click at [343, 214] on span "23" at bounding box center [347, 219] width 9 height 10
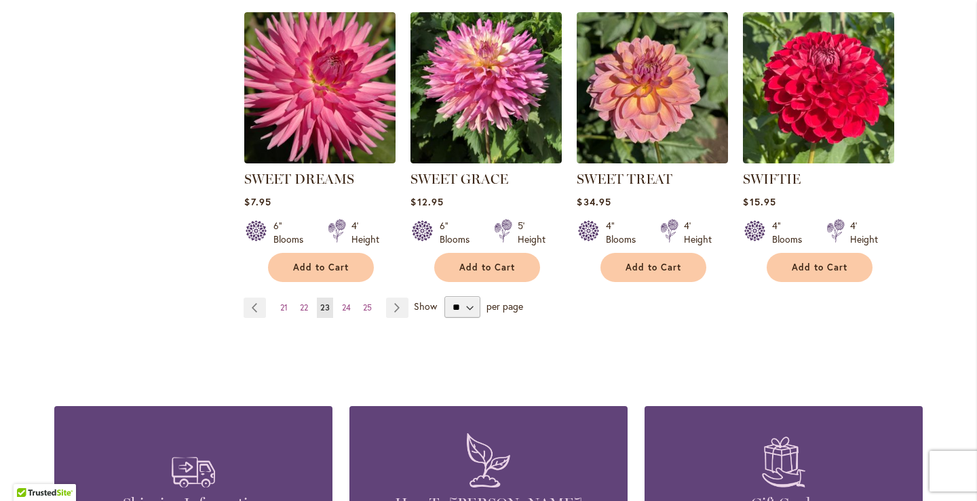
scroll to position [1153, 0]
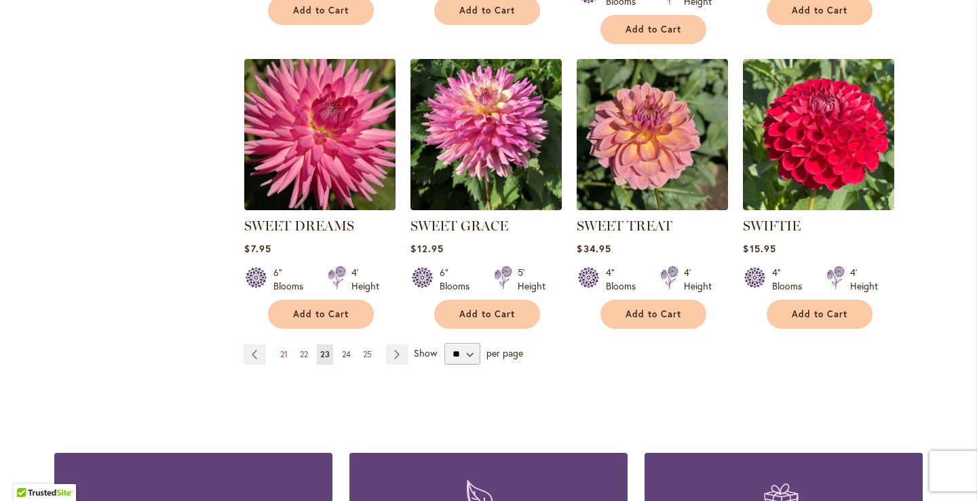
click at [342, 351] on span "24" at bounding box center [346, 354] width 9 height 10
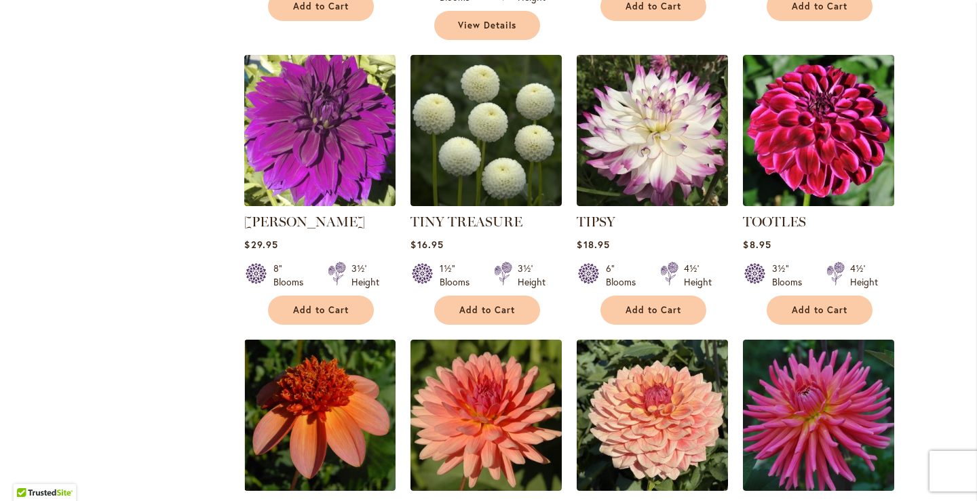
scroll to position [1017, 0]
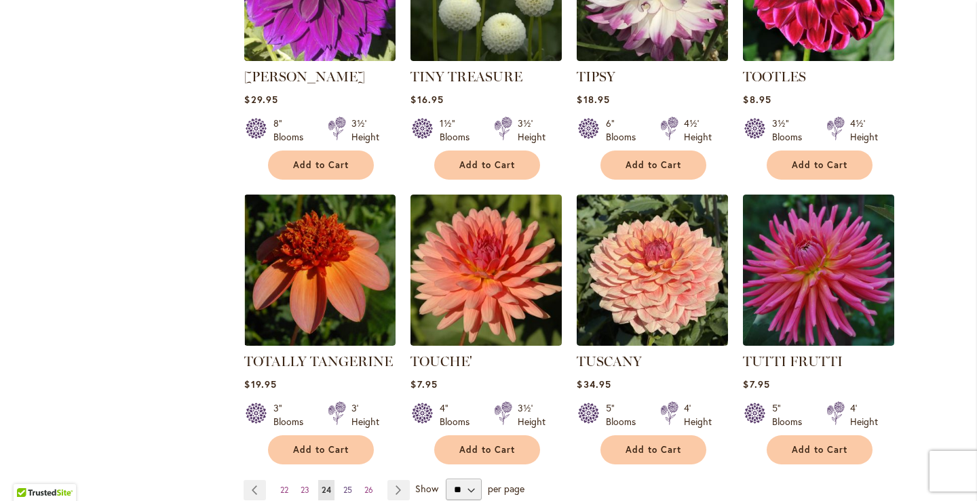
click at [343, 485] on span "25" at bounding box center [347, 490] width 9 height 10
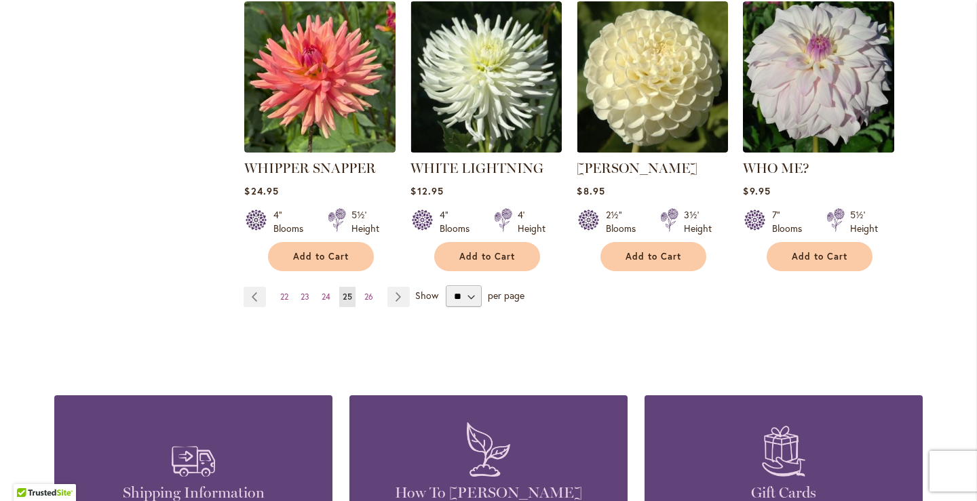
scroll to position [1221, 0]
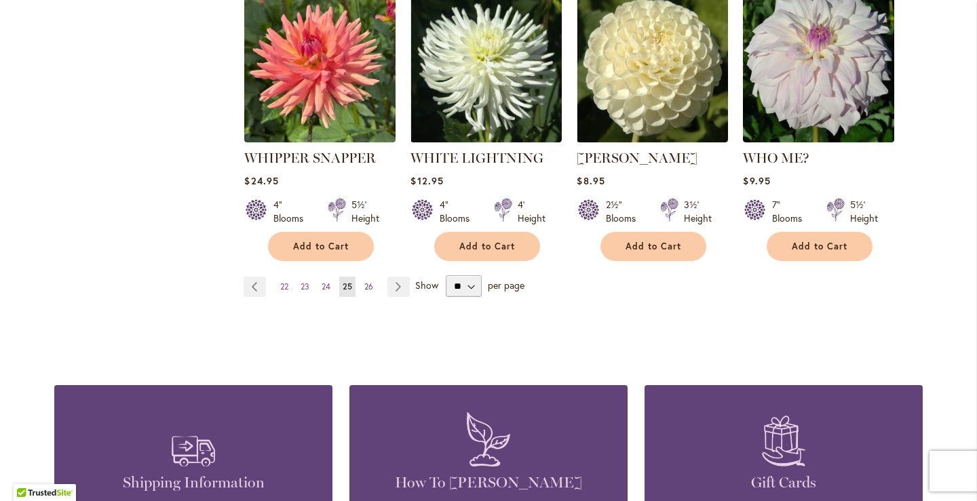
click at [366, 282] on span "26" at bounding box center [368, 287] width 9 height 10
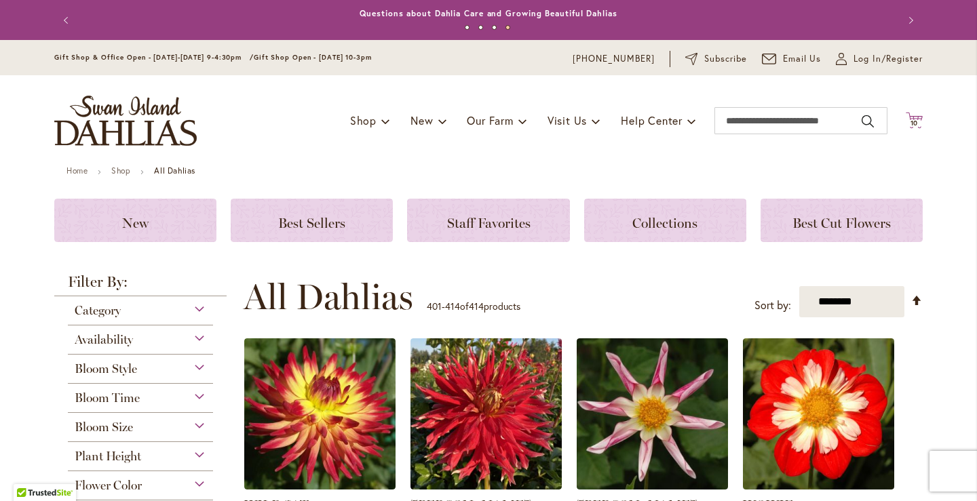
click at [911, 121] on span "10" at bounding box center [914, 123] width 8 height 9
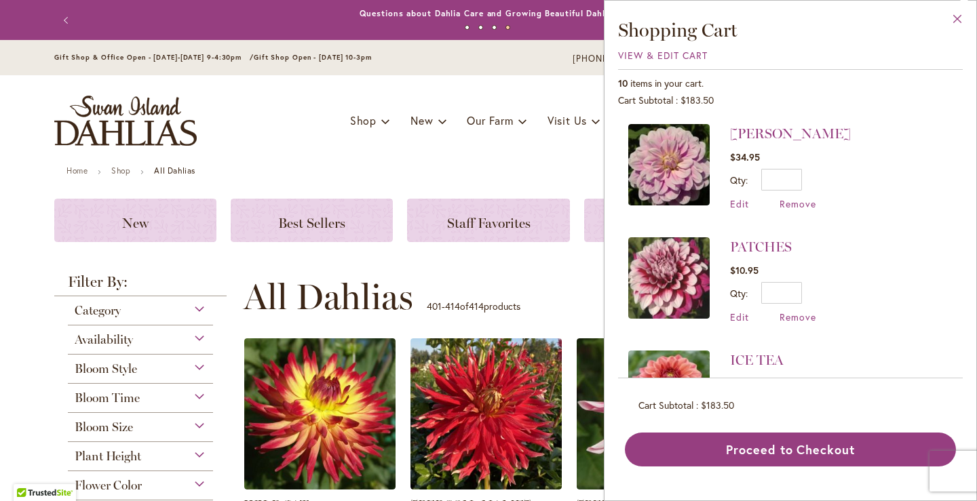
click at [956, 20] on button "Close" at bounding box center [957, 22] width 37 height 43
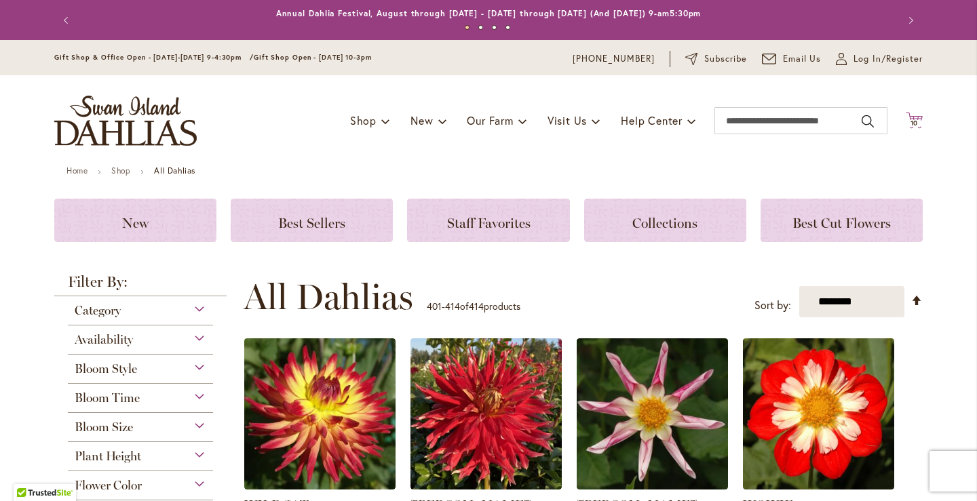
click at [908, 116] on icon at bounding box center [914, 120] width 17 height 16
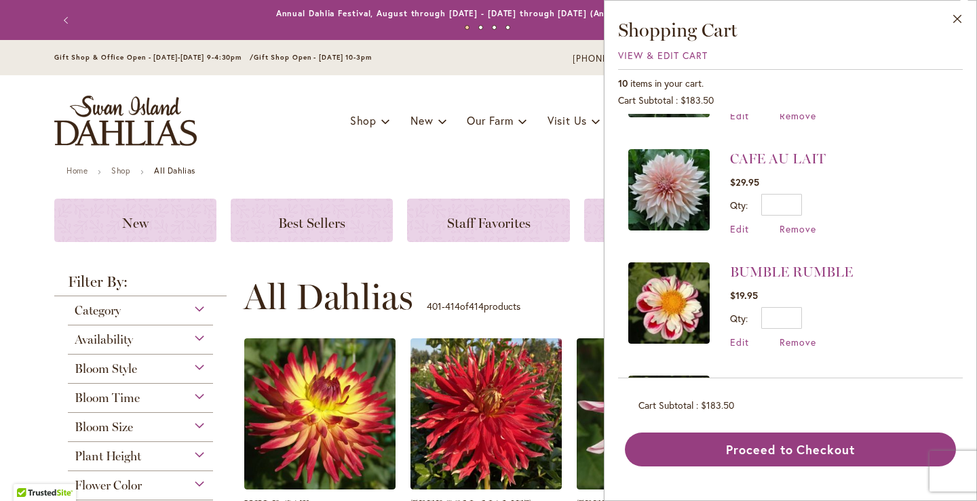
scroll to position [678, 0]
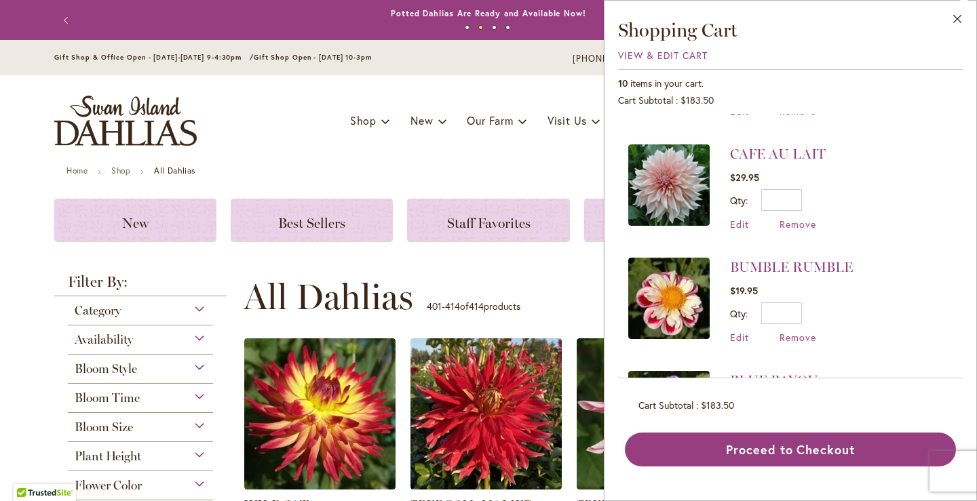
click at [661, 162] on img at bounding box center [668, 184] width 81 height 81
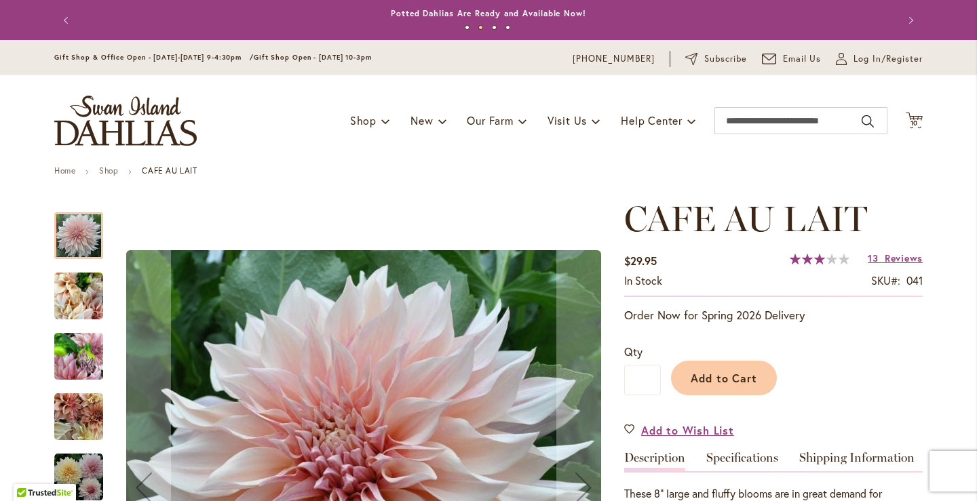
click at [85, 294] on img "Café Au Lait" at bounding box center [78, 296] width 49 height 65
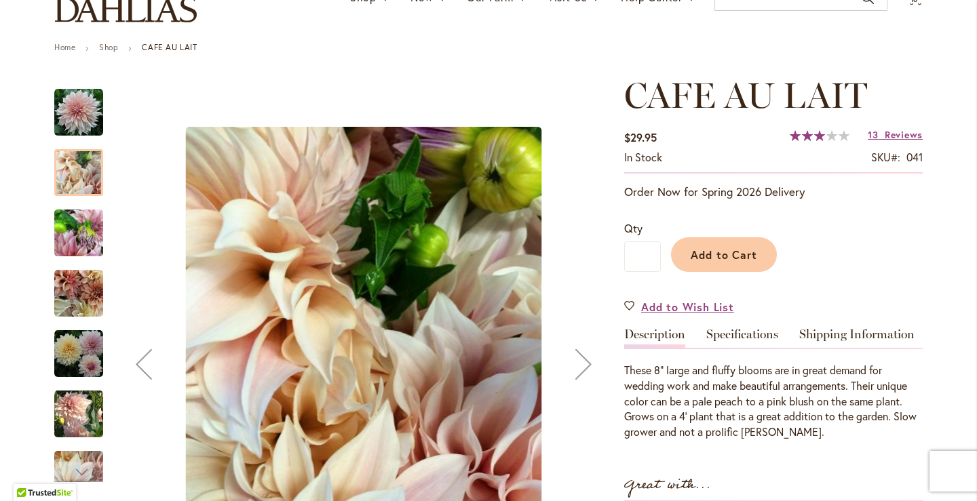
scroll to position [136, 0]
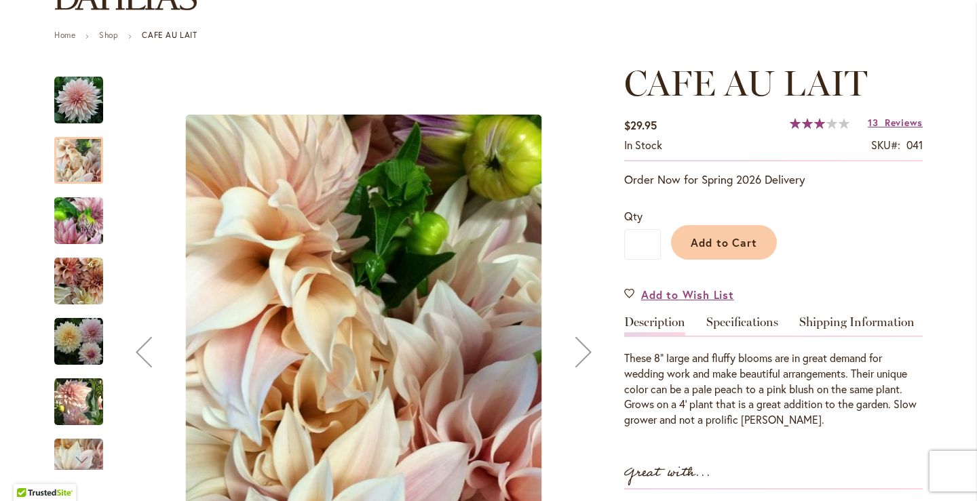
click at [74, 233] on img "Café Au Lait" at bounding box center [78, 221] width 49 height 65
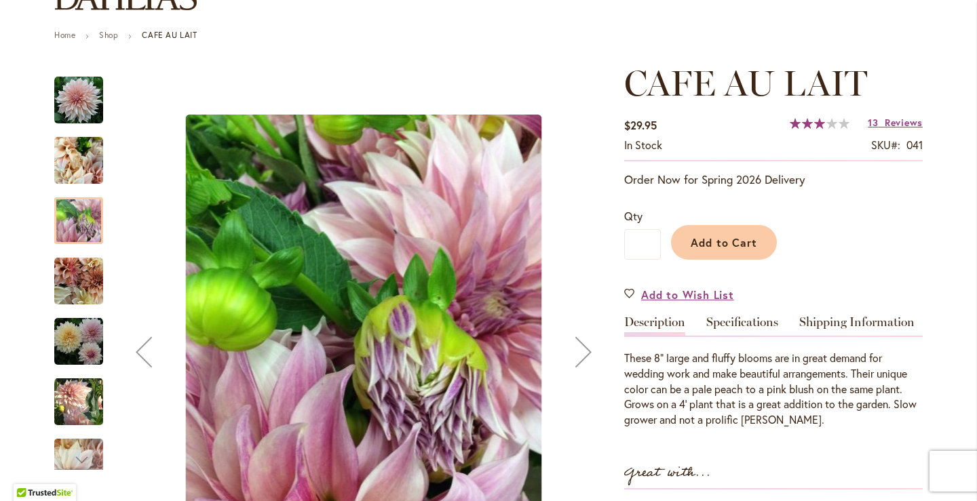
click at [79, 282] on img "Café Au Lait" at bounding box center [78, 281] width 49 height 49
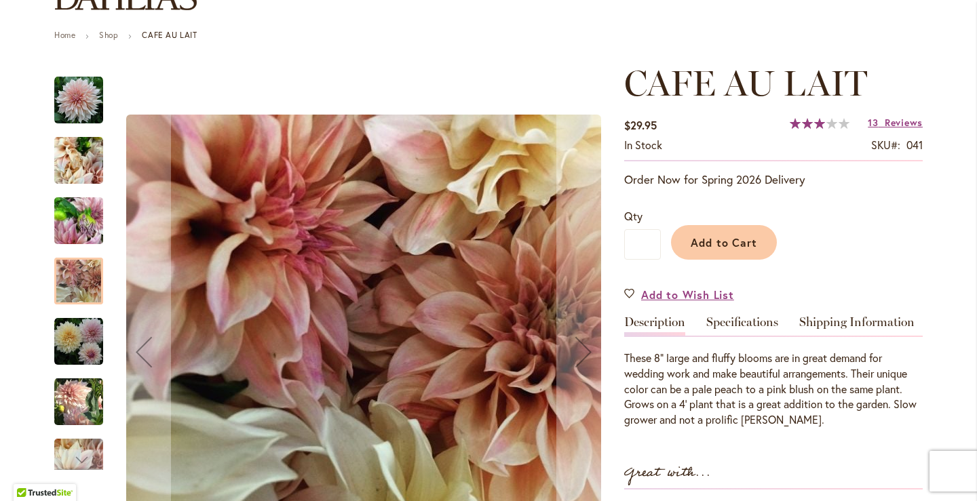
click at [76, 343] on img "Café Au Lait" at bounding box center [78, 341] width 49 height 49
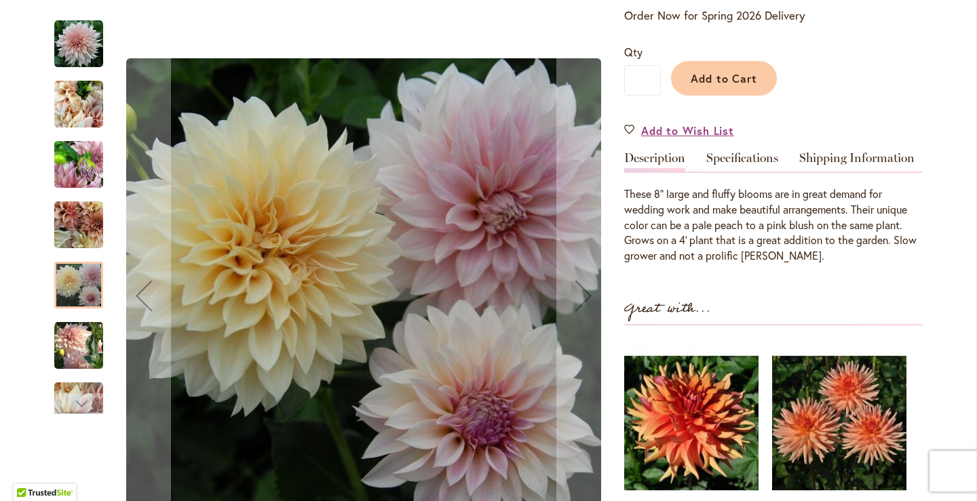
scroll to position [339, 0]
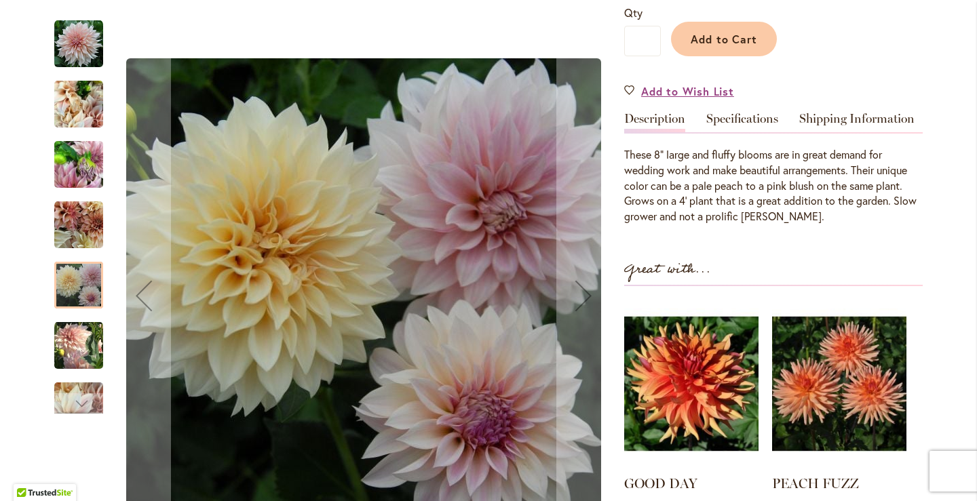
click at [72, 352] on img "Café Au Lait" at bounding box center [78, 345] width 49 height 50
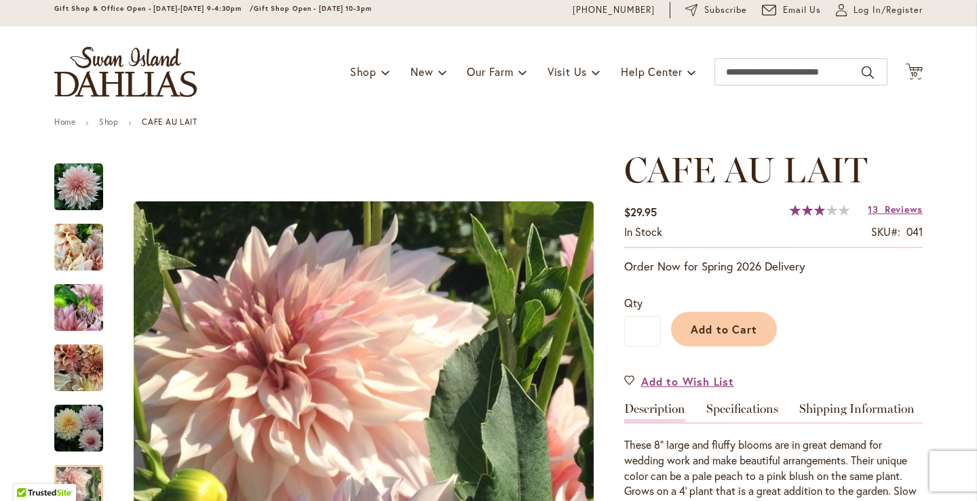
scroll to position [0, 0]
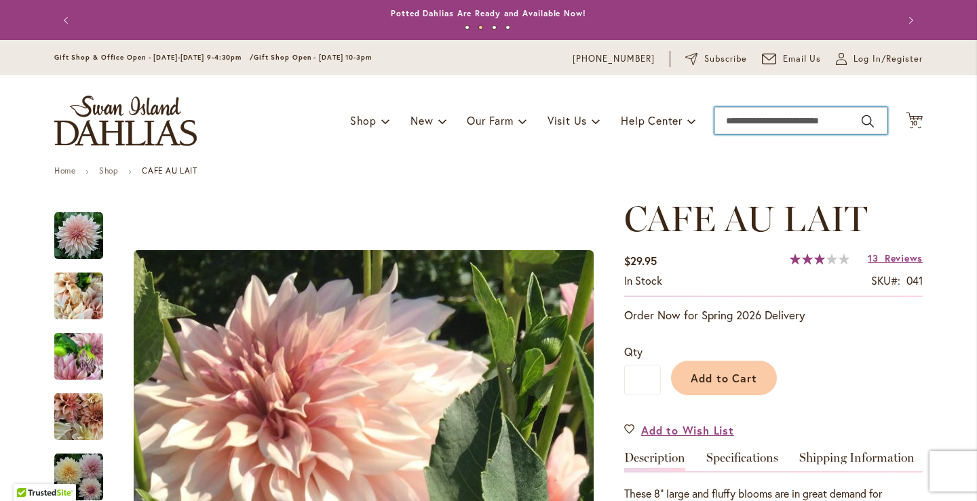
click at [722, 118] on input "Search" at bounding box center [800, 120] width 173 height 27
type input "*******"
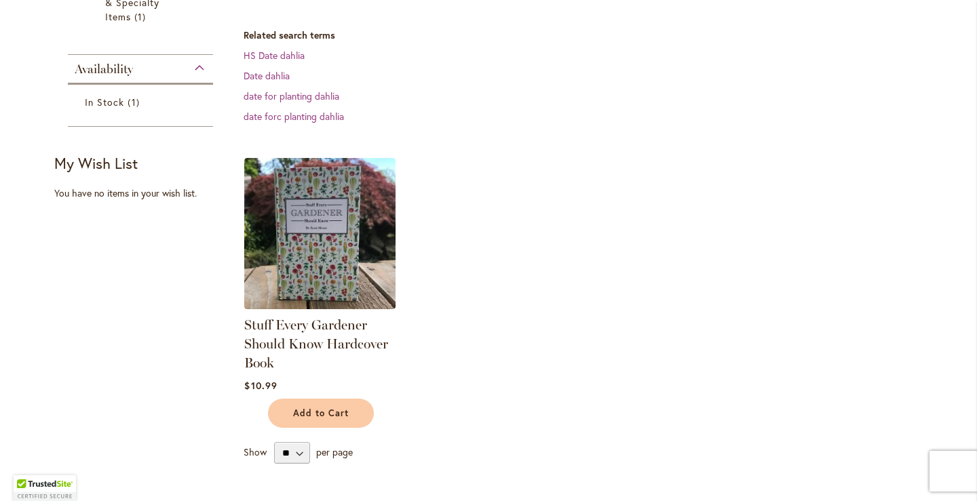
scroll to position [136, 0]
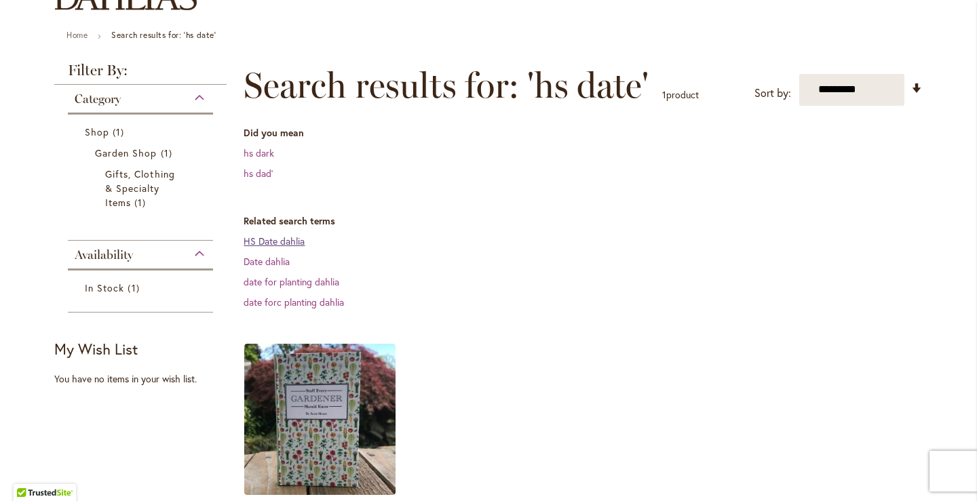
click at [272, 247] on link "HS Date dahlia" at bounding box center [274, 241] width 61 height 13
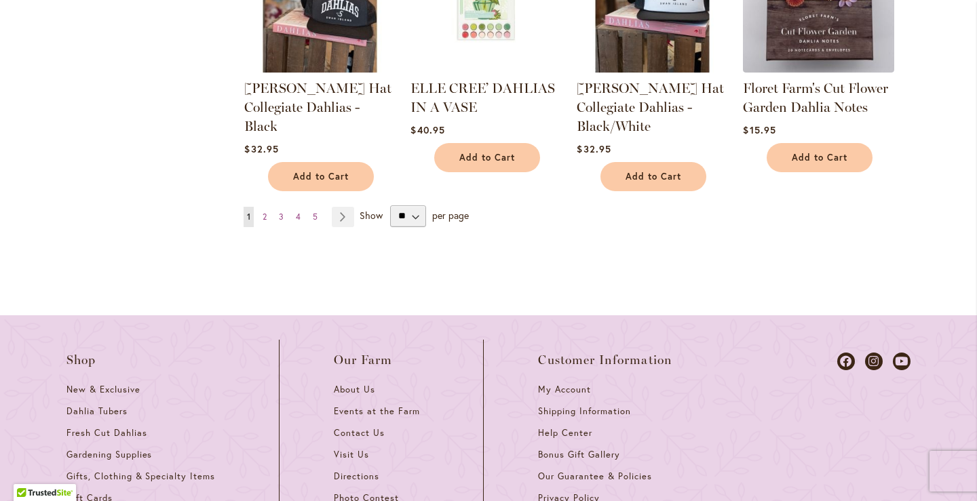
scroll to position [1628, 0]
